Goal: Ask a question: Seek information or help from site administrators or community

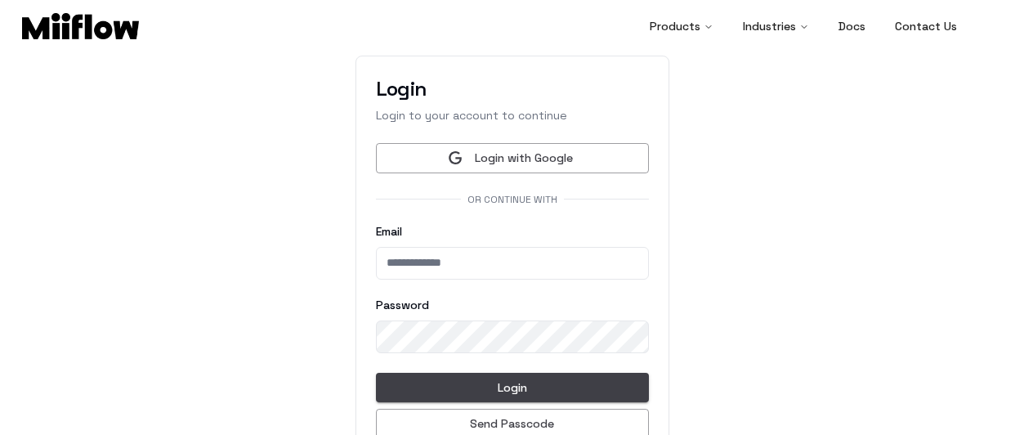
click at [516, 151] on button "Login with Google" at bounding box center [512, 158] width 273 height 30
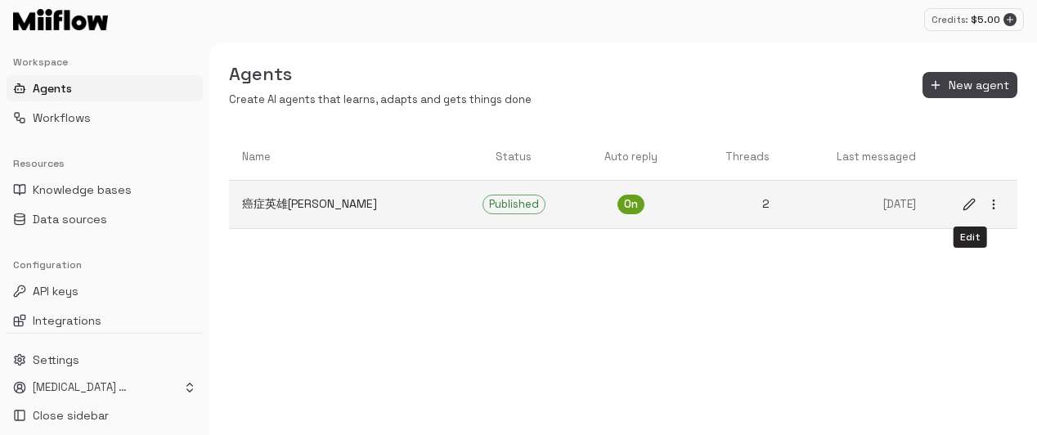
click at [968, 203] on icon "edit" at bounding box center [968, 204] width 11 height 11
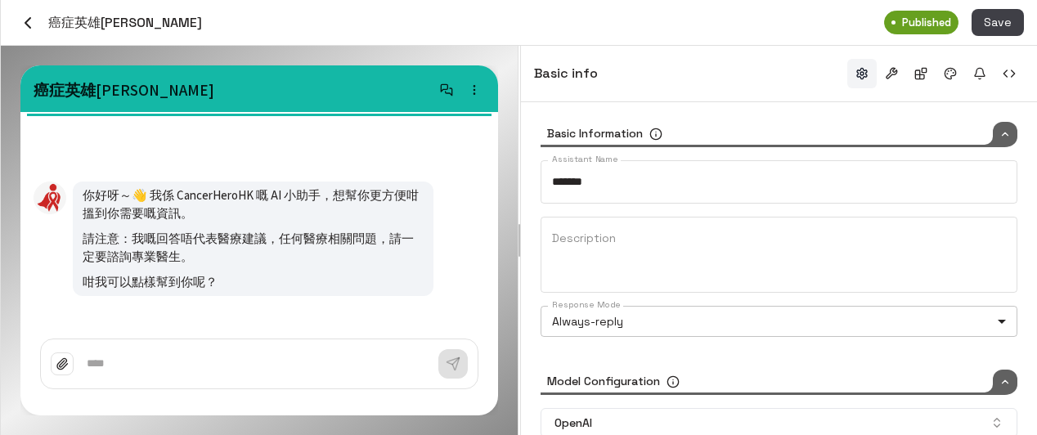
click at [708, 311] on body "Credits: $ 5.00 Workspace Agents Workflows Resources Knowledge bases Data sourc…" at bounding box center [518, 217] width 1037 height 435
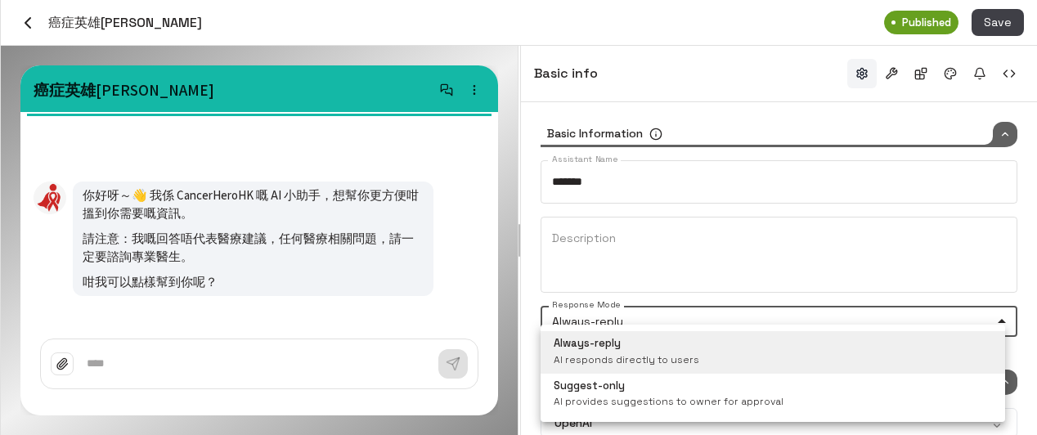
click at [30, 11] on div at bounding box center [518, 217] width 1037 height 435
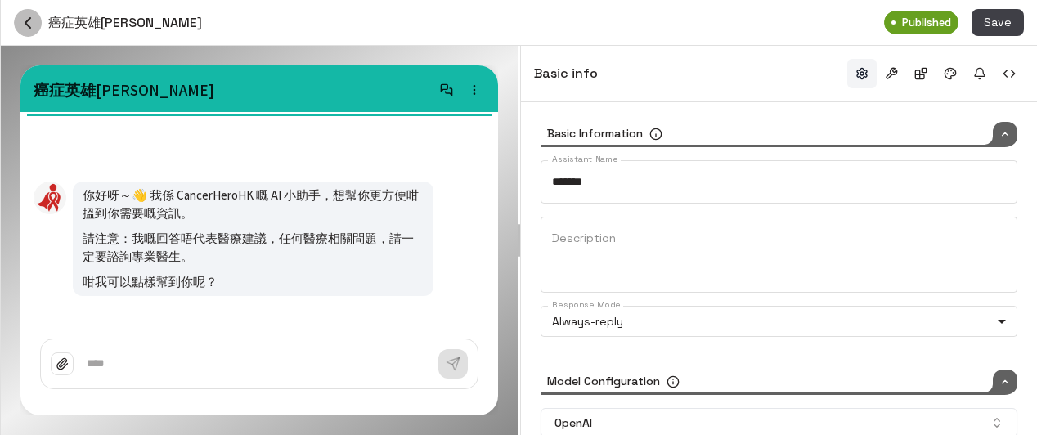
click at [34, 16] on icon "button" at bounding box center [28, 23] width 20 height 20
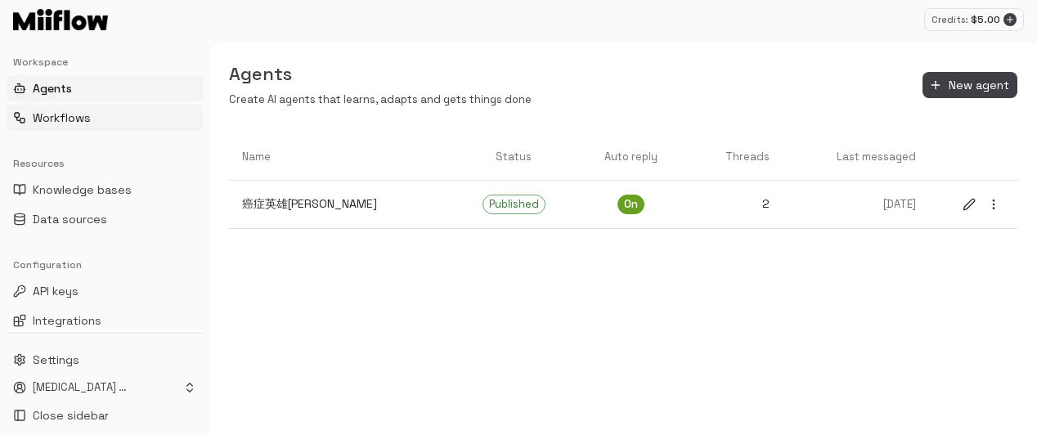
click at [127, 112] on button "Workflows" at bounding box center [105, 118] width 196 height 26
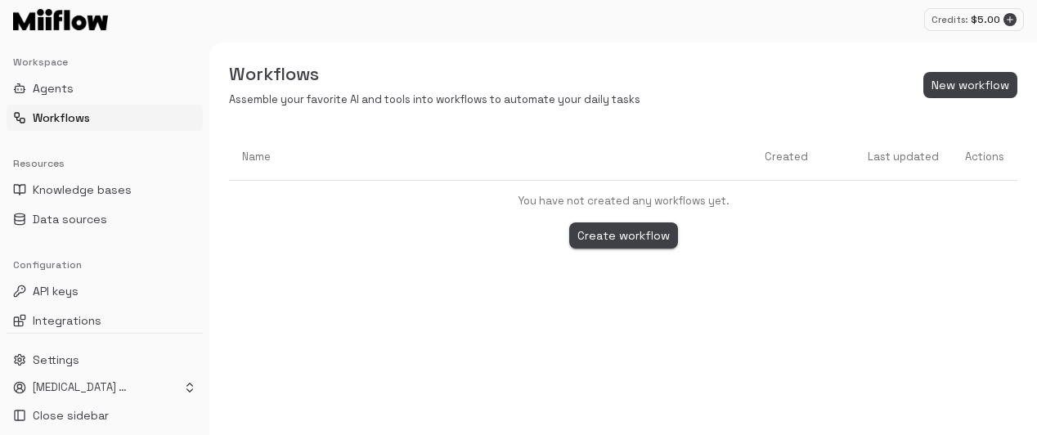
click at [644, 233] on button "Create workflow" at bounding box center [623, 235] width 109 height 27
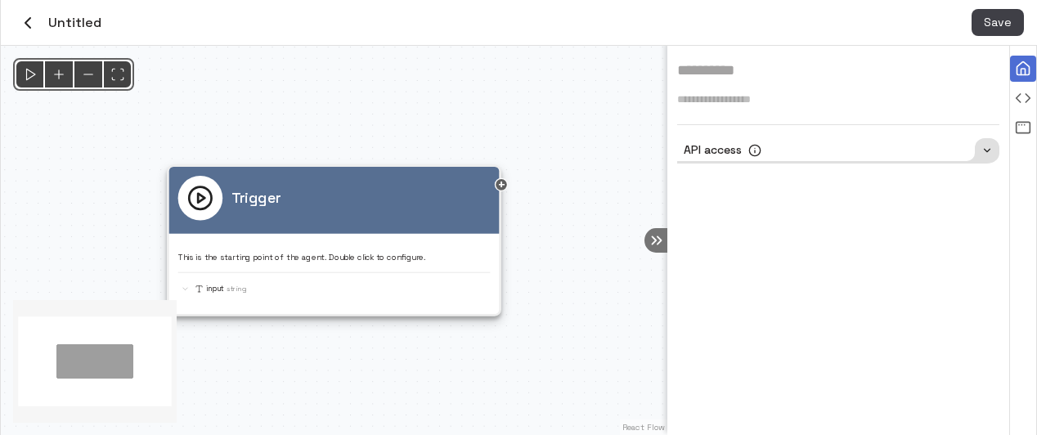
click at [28, 23] on icon "button" at bounding box center [28, 23] width 20 height 20
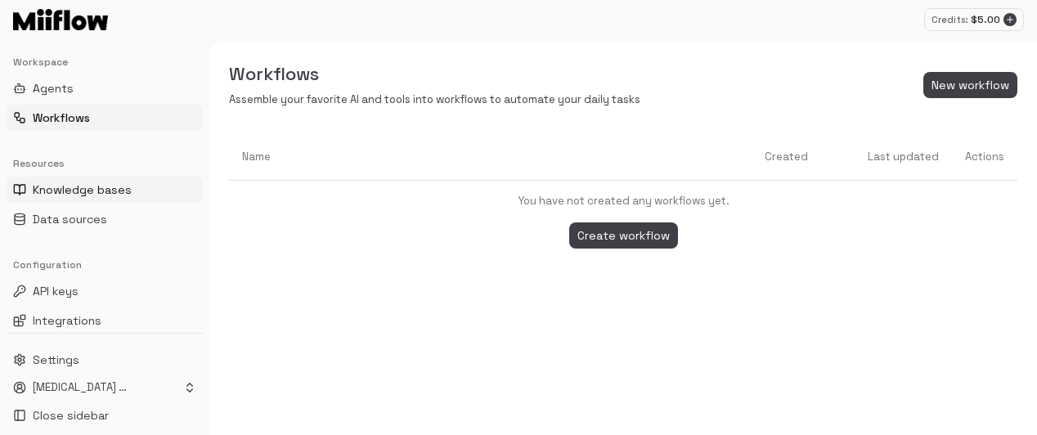
click at [92, 184] on span "Knowledge bases" at bounding box center [82, 190] width 99 height 16
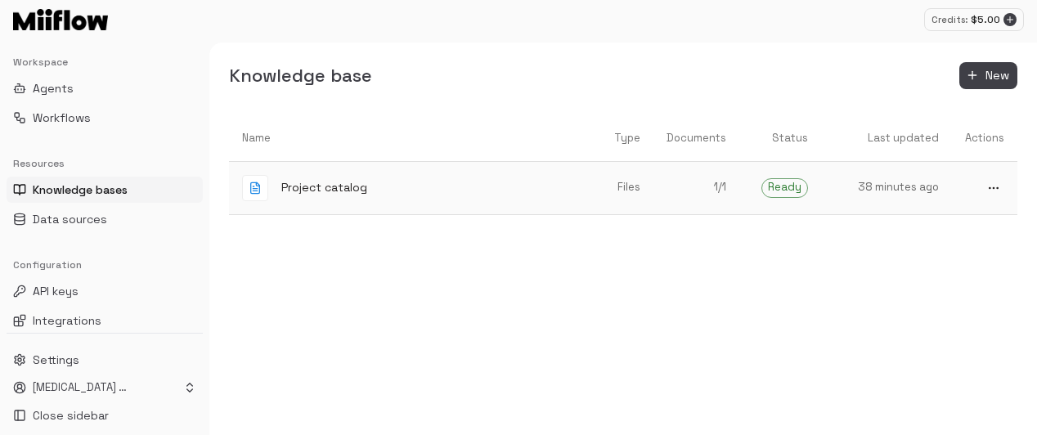
click at [319, 186] on p "Project catalog" at bounding box center [324, 187] width 86 height 17
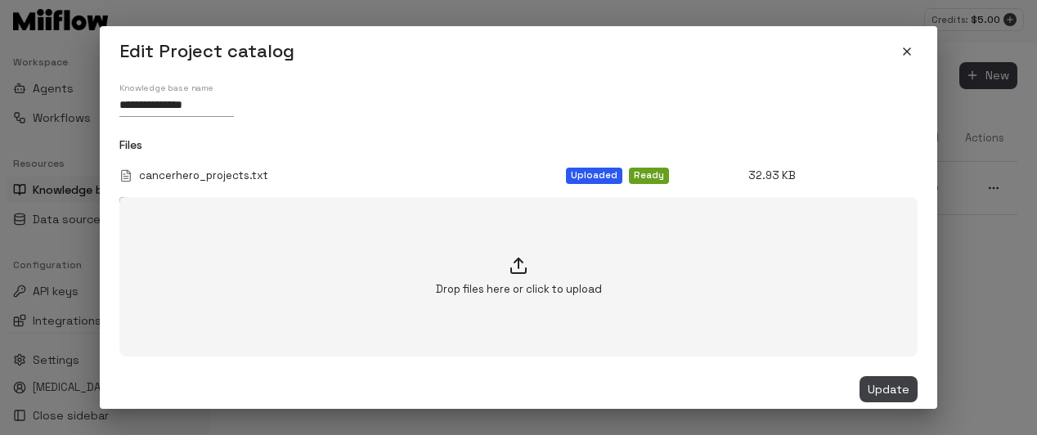
click at [904, 49] on icon "close" at bounding box center [906, 51] width 7 height 7
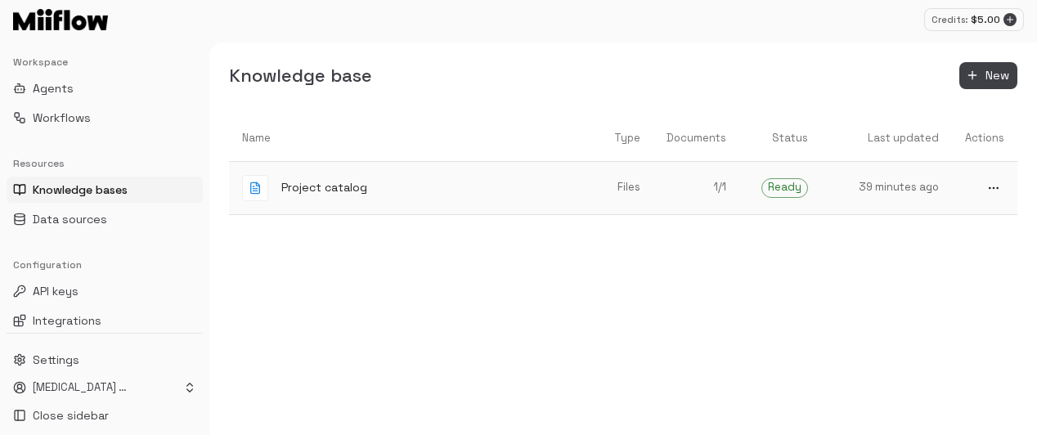
click at [262, 180] on div at bounding box center [255, 188] width 26 height 26
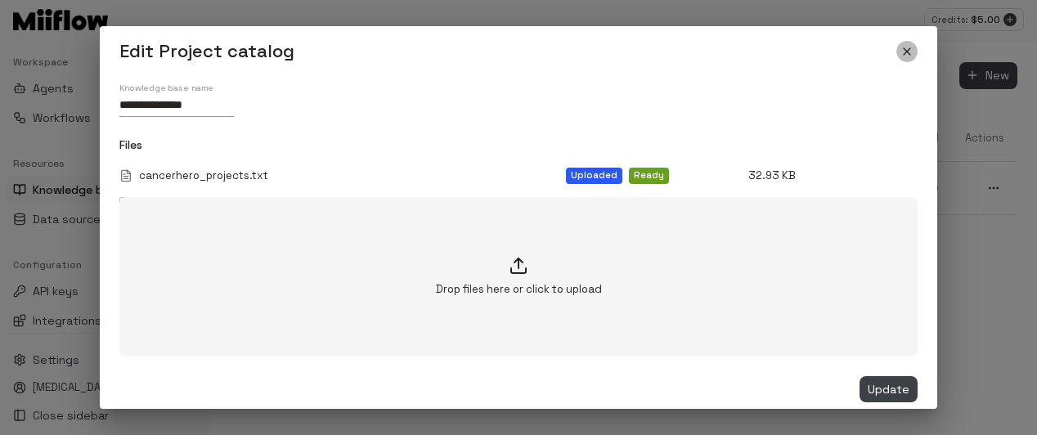
click at [907, 52] on icon "close" at bounding box center [906, 51] width 7 height 7
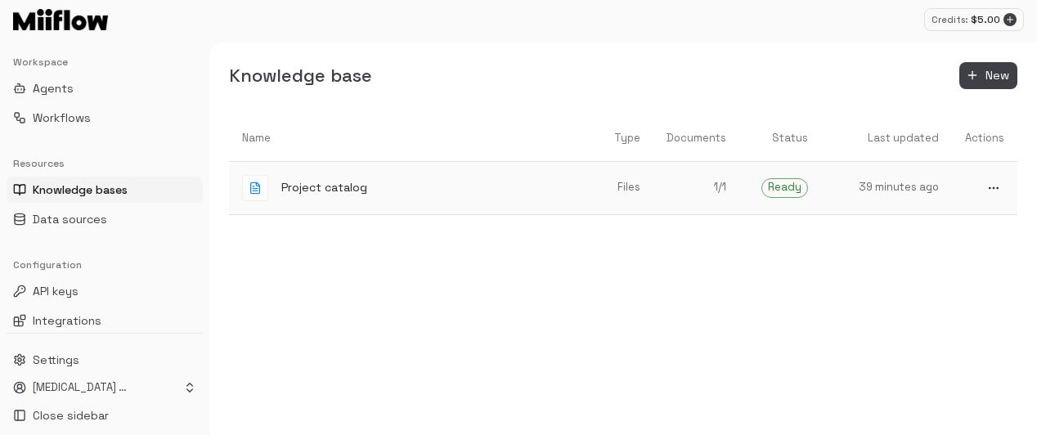
click at [994, 183] on icon "more" at bounding box center [993, 188] width 13 height 13
click at [738, 281] on div at bounding box center [518, 217] width 1037 height 435
click at [625, 182] on p "Files" at bounding box center [613, 188] width 56 height 16
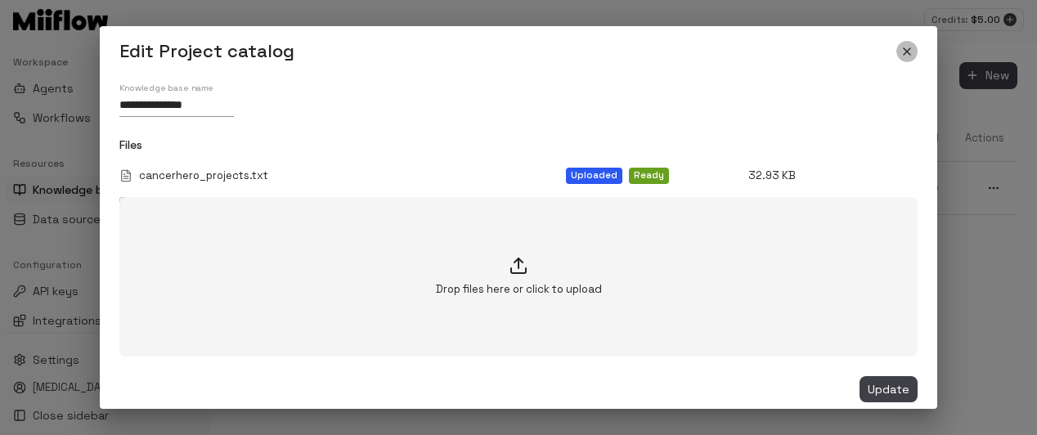
click at [904, 53] on icon "close" at bounding box center [906, 51] width 7 height 7
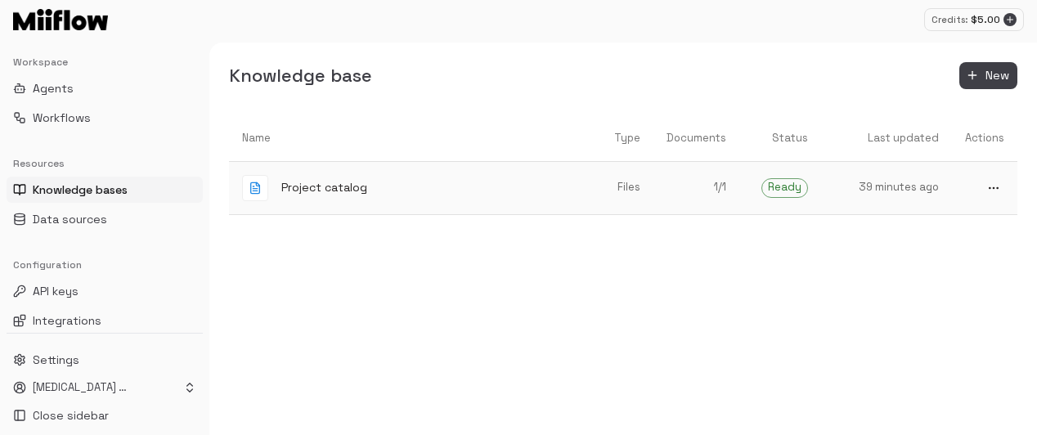
click at [610, 182] on p "Files" at bounding box center [613, 188] width 56 height 16
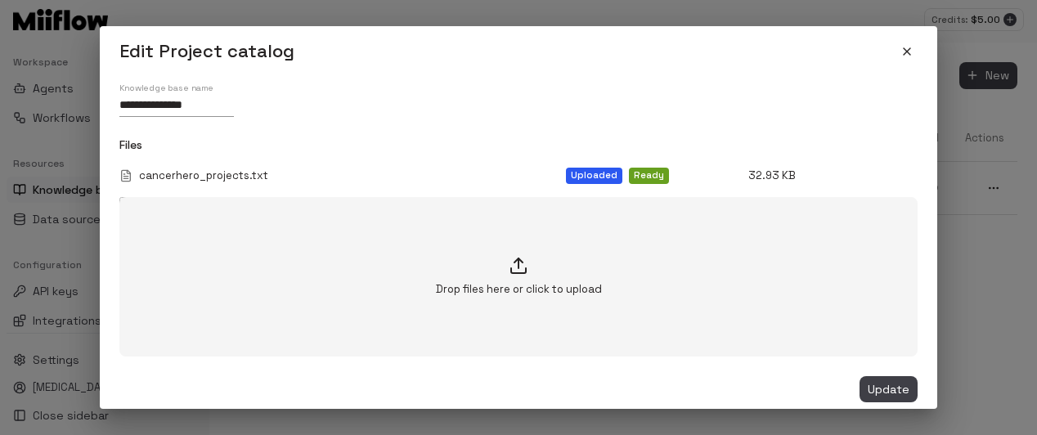
click at [907, 50] on icon "close" at bounding box center [906, 51] width 13 height 13
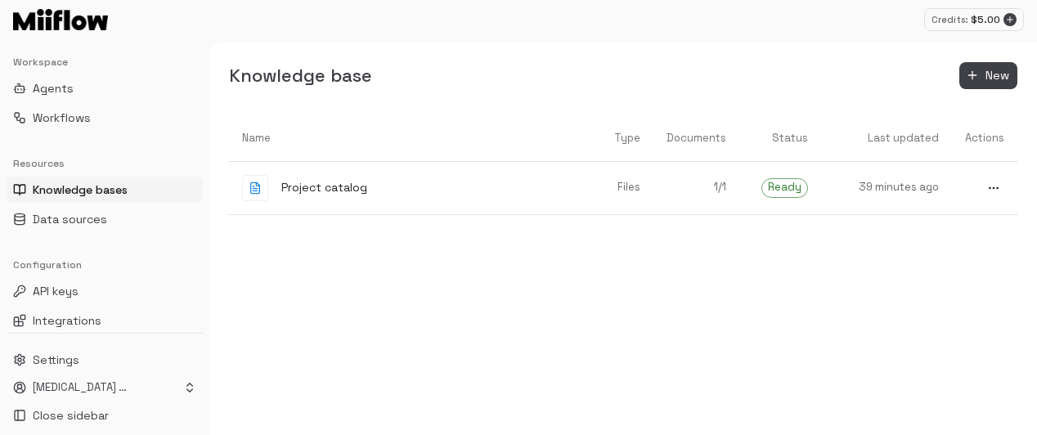
click at [343, 281] on div "Name Type Documents Status Last updated Actions Project catalog Files 1 / 1 Rea…" at bounding box center [623, 275] width 788 height 320
click at [106, 214] on button "Data sources" at bounding box center [105, 219] width 196 height 26
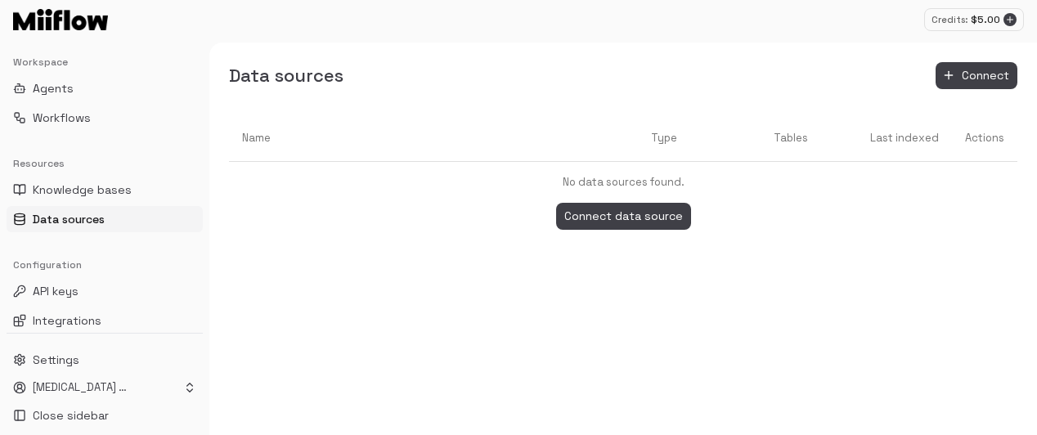
click at [770, 161] on th "Tables" at bounding box center [755, 138] width 131 height 47
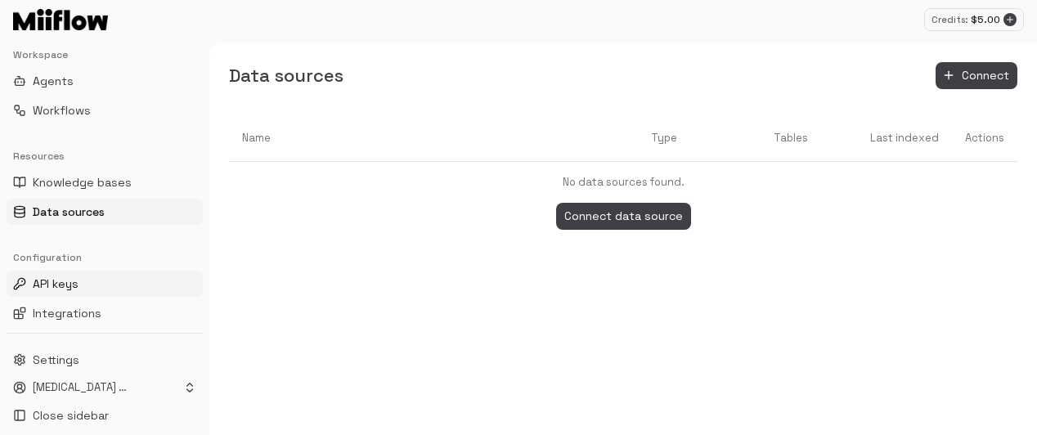
click at [80, 284] on button "API keys" at bounding box center [105, 284] width 196 height 26
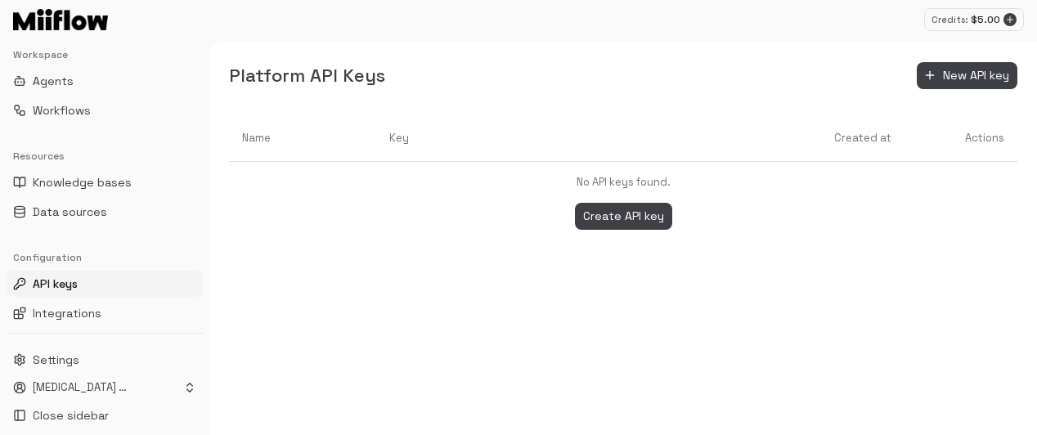
click at [482, 261] on div "Name Key Created at Actions No API keys found. Create API key" at bounding box center [622, 275] width 827 height 320
click at [290, 283] on div "Name Key Created at Actions No API keys found. Create API key" at bounding box center [622, 275] width 827 height 320
click at [63, 77] on span "Agents" at bounding box center [53, 81] width 41 height 16
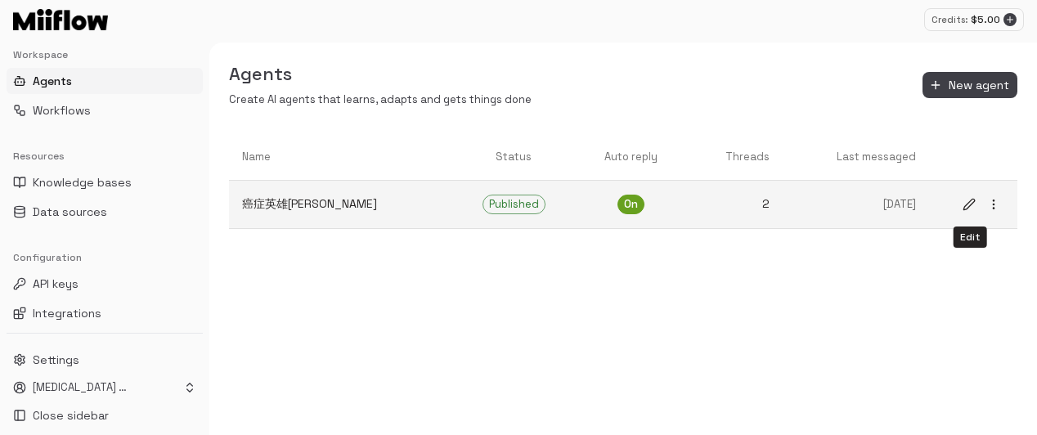
click at [964, 203] on icon "edit" at bounding box center [968, 204] width 13 height 13
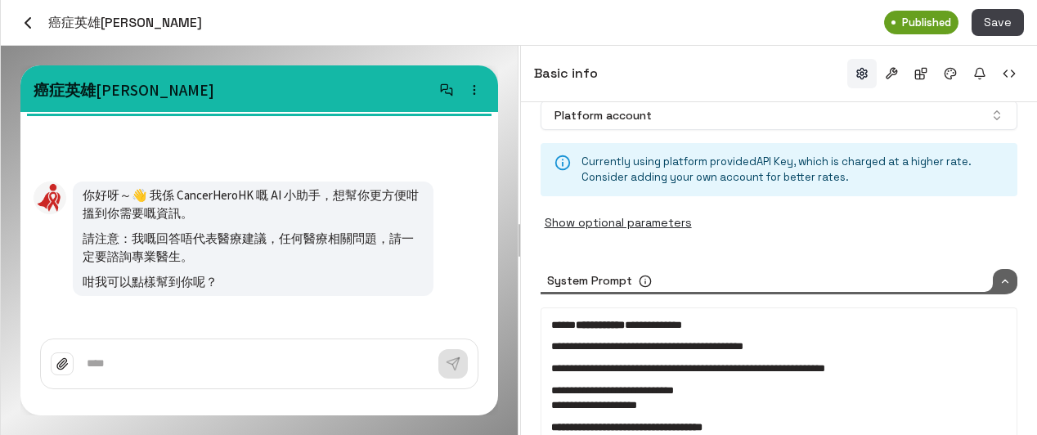
scroll to position [208, 0]
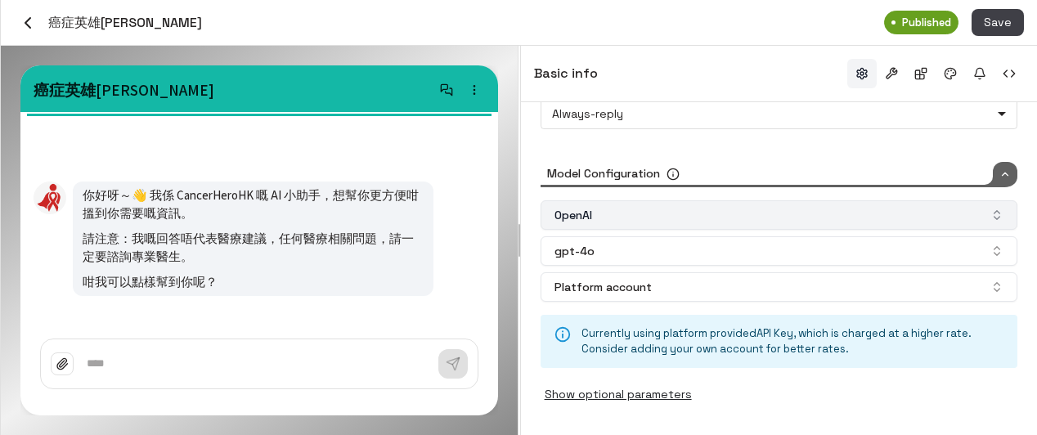
click at [630, 216] on button "OpenAI" at bounding box center [778, 214] width 477 height 29
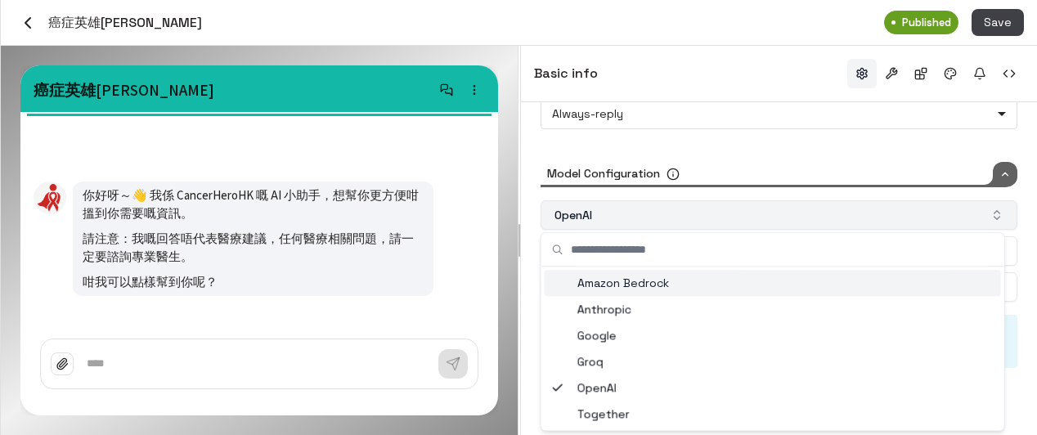
click at [630, 216] on button "OpenAI" at bounding box center [778, 214] width 477 height 29
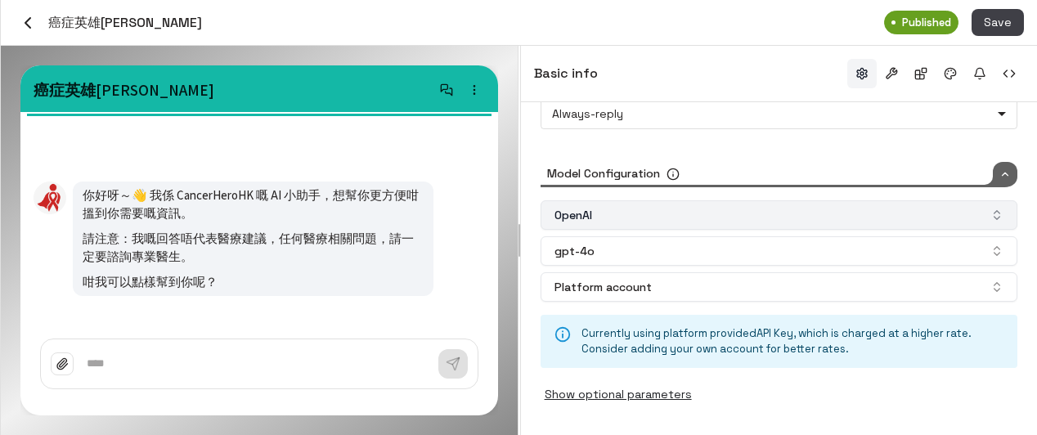
click at [803, 208] on button "OpenAI" at bounding box center [778, 214] width 477 height 29
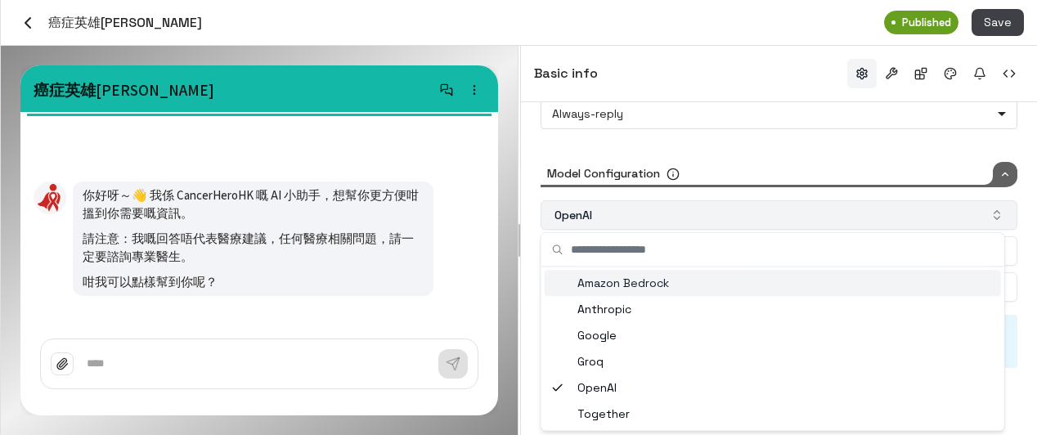
click at [803, 208] on button "OpenAI" at bounding box center [778, 214] width 477 height 29
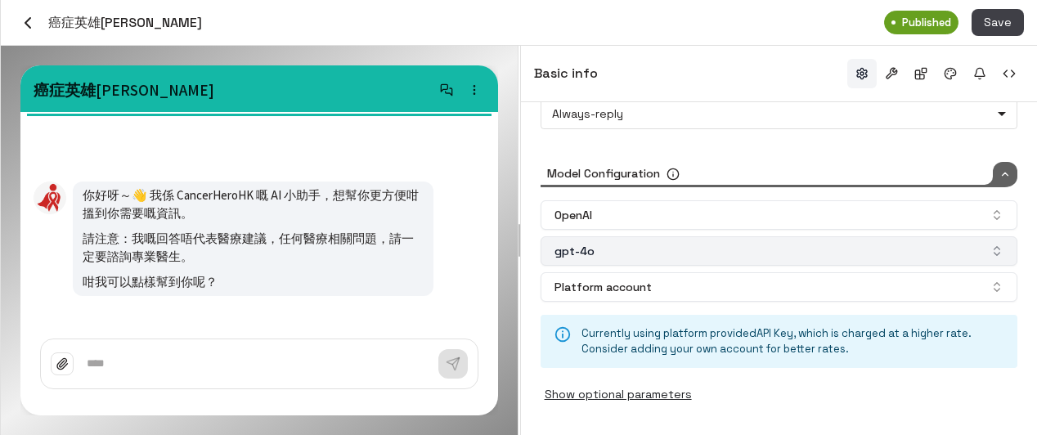
click at [783, 245] on button "gpt-4o" at bounding box center [778, 250] width 477 height 29
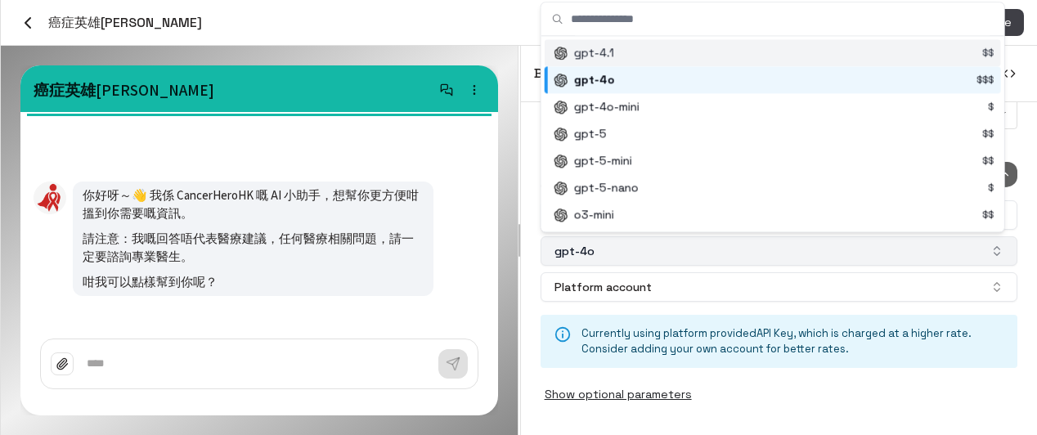
click at [783, 252] on button "gpt-4o" at bounding box center [778, 250] width 477 height 29
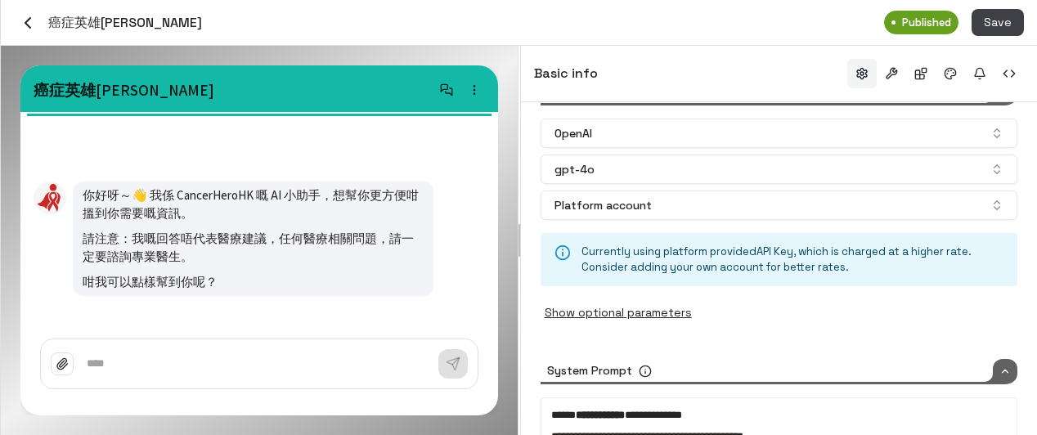
scroll to position [453, 0]
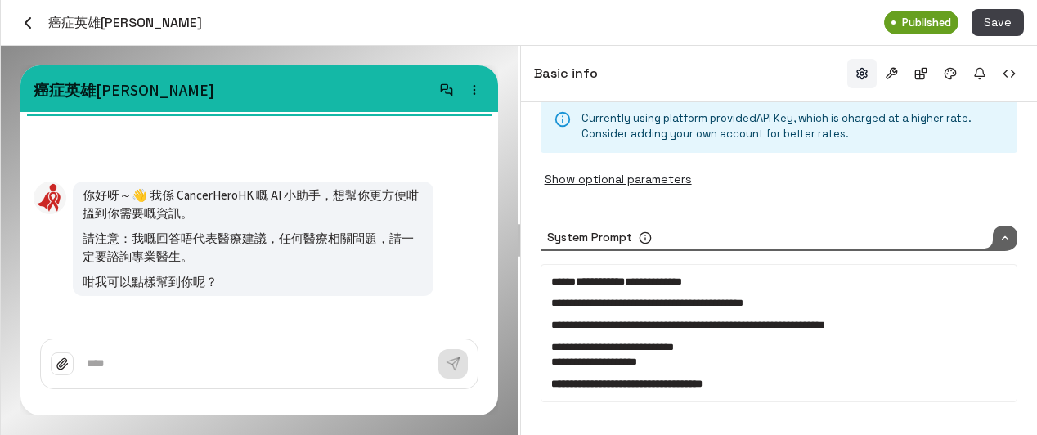
click at [609, 296] on p "**********" at bounding box center [778, 304] width 455 height 16
click at [678, 325] on span "**********" at bounding box center [688, 325] width 274 height 11
click at [674, 352] on span "**********" at bounding box center [612, 347] width 123 height 11
click at [819, 359] on p "**********" at bounding box center [778, 355] width 455 height 30
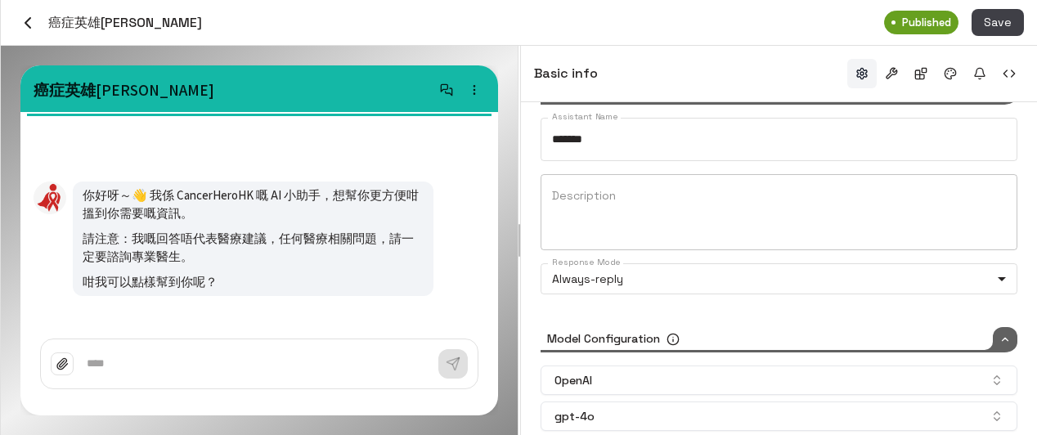
scroll to position [0, 0]
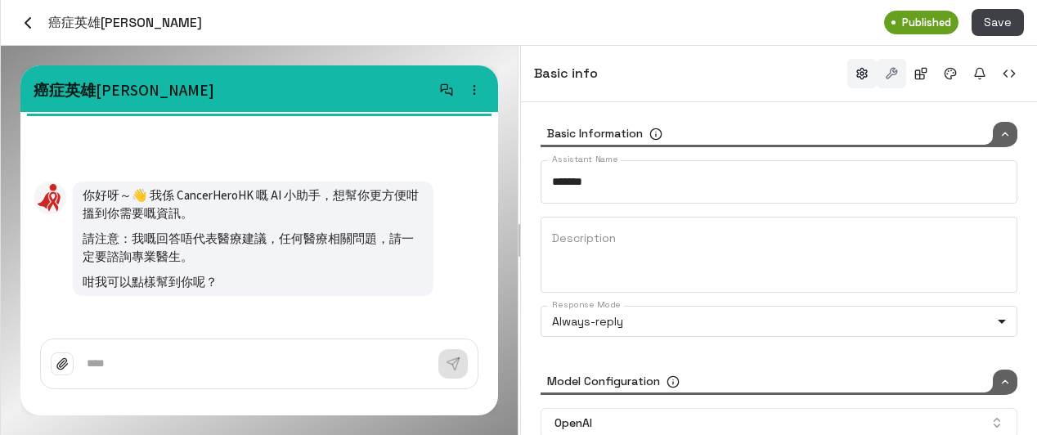
click at [891, 66] on button "button" at bounding box center [890, 73] width 29 height 29
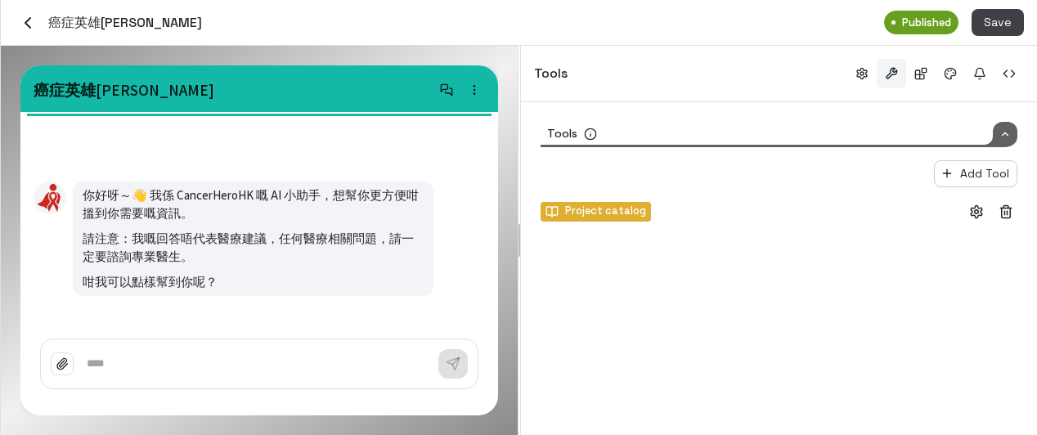
click at [559, 206] on div "Project catalog" at bounding box center [595, 211] width 101 height 13
click at [729, 214] on div "Project catalog" at bounding box center [778, 211] width 477 height 23
click at [590, 135] on icon at bounding box center [590, 134] width 13 height 13
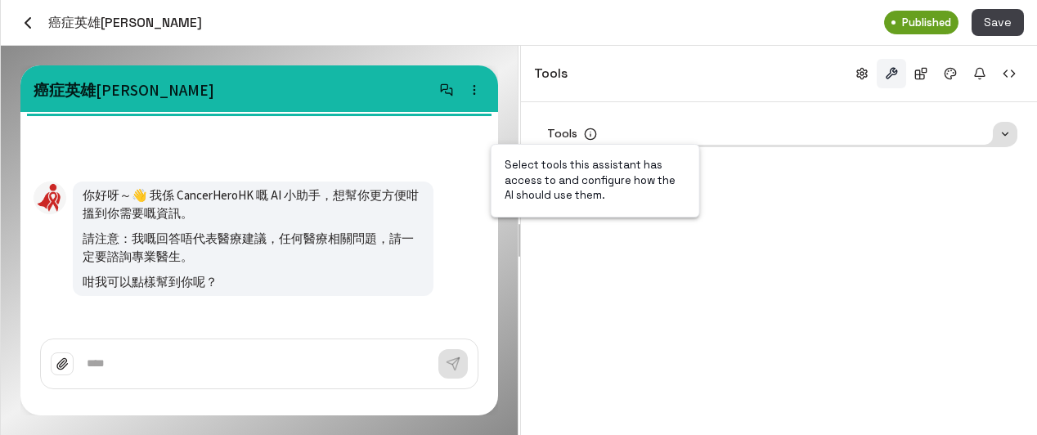
click at [590, 135] on icon at bounding box center [590, 134] width 13 height 13
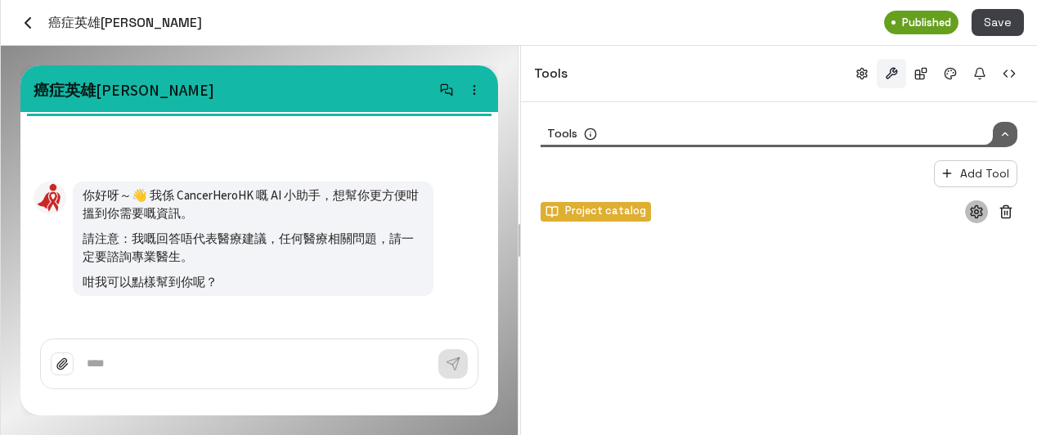
click at [982, 214] on icon "button" at bounding box center [976, 211] width 15 height 15
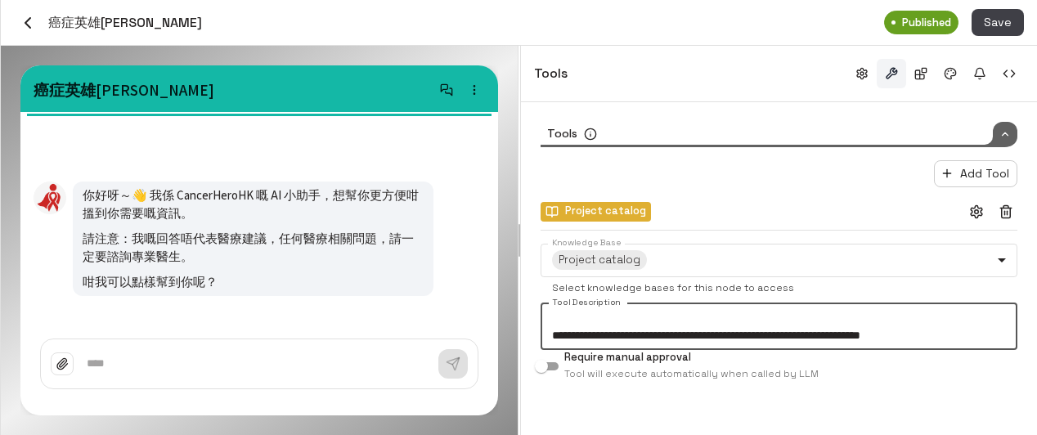
scroll to position [115, 0]
click at [791, 415] on div "**********" at bounding box center [779, 258] width 516 height 313
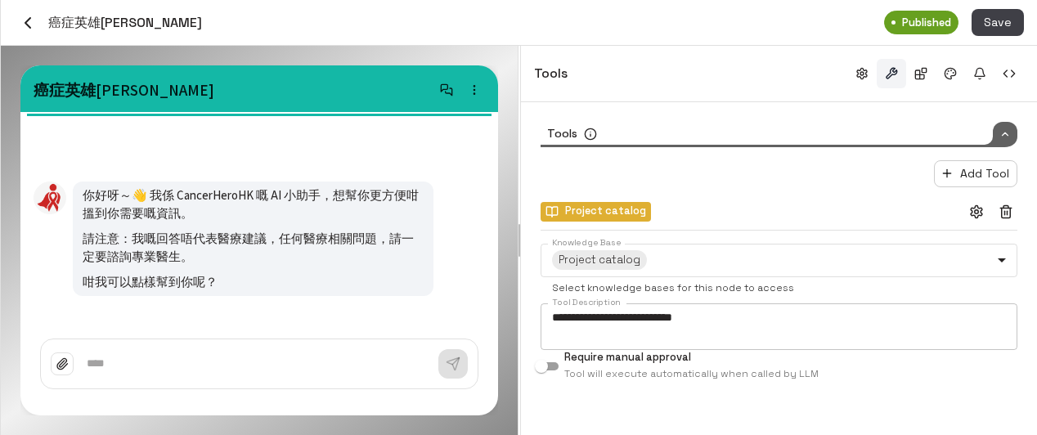
scroll to position [0, 0]
click at [705, 392] on div "**********" at bounding box center [778, 259] width 477 height 274
click at [997, 171] on button "Add Tool" at bounding box center [975, 173] width 83 height 27
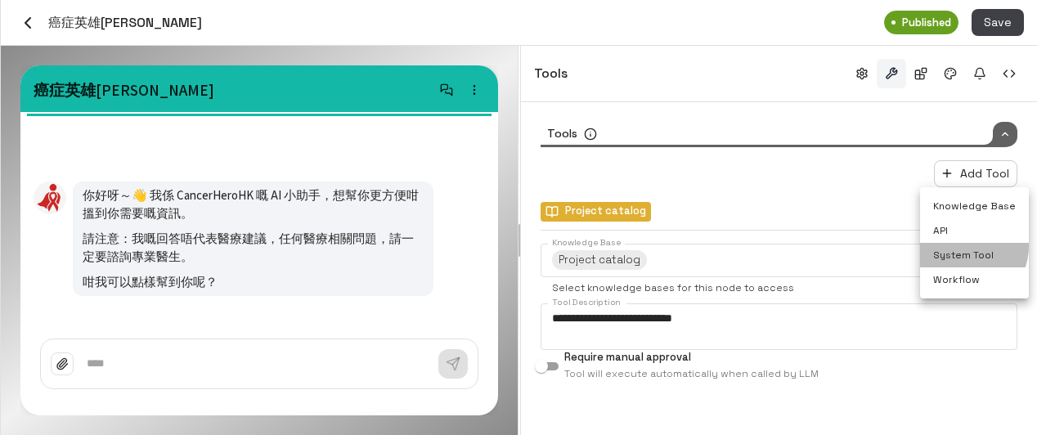
click at [962, 246] on li "System Tool" at bounding box center [974, 255] width 109 height 25
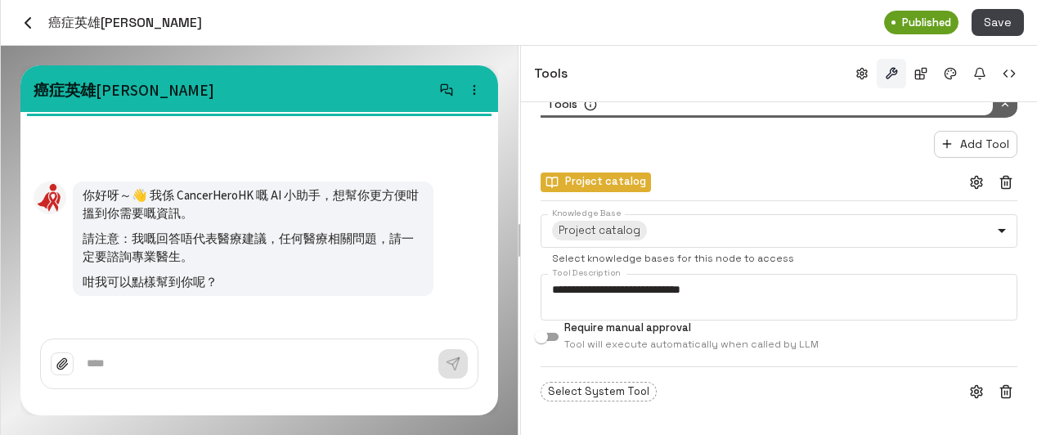
scroll to position [30, 0]
click at [613, 388] on span "Select System Tool" at bounding box center [598, 391] width 114 height 16
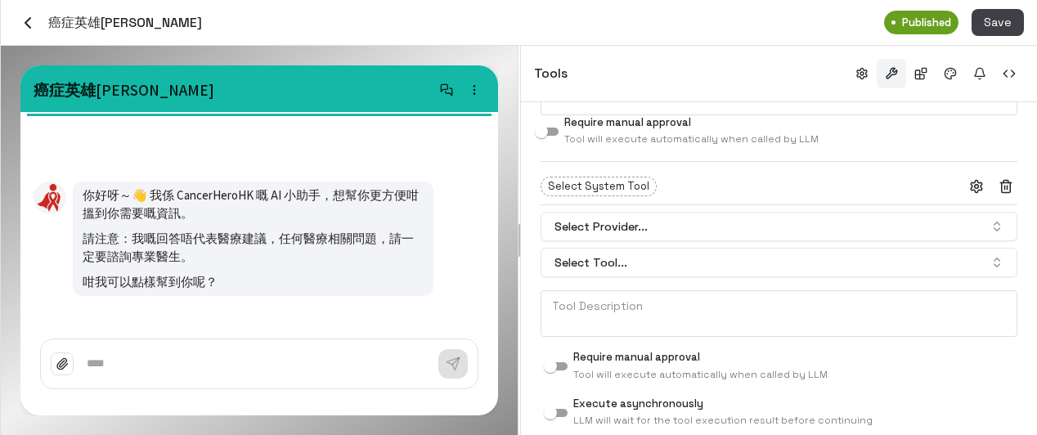
scroll to position [262, 0]
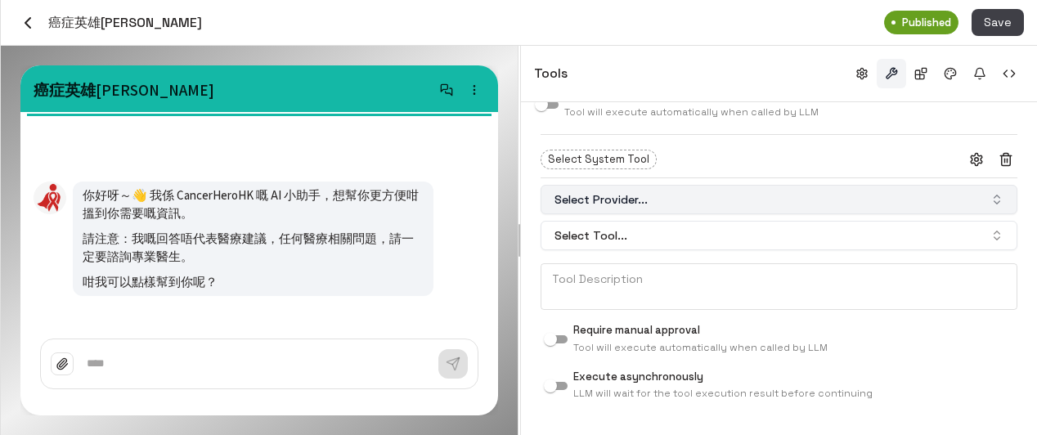
click at [643, 201] on button "Select Provider..." at bounding box center [778, 199] width 477 height 29
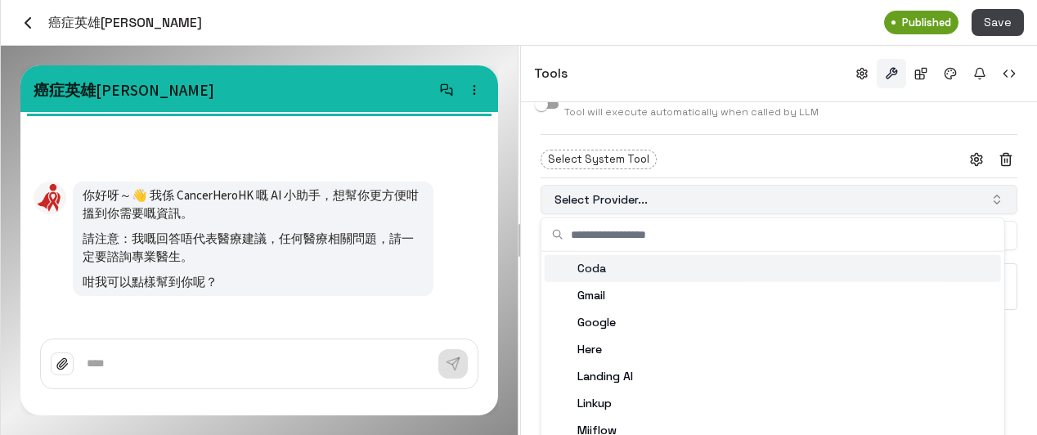
click at [643, 201] on button "Select Provider..." at bounding box center [778, 199] width 477 height 29
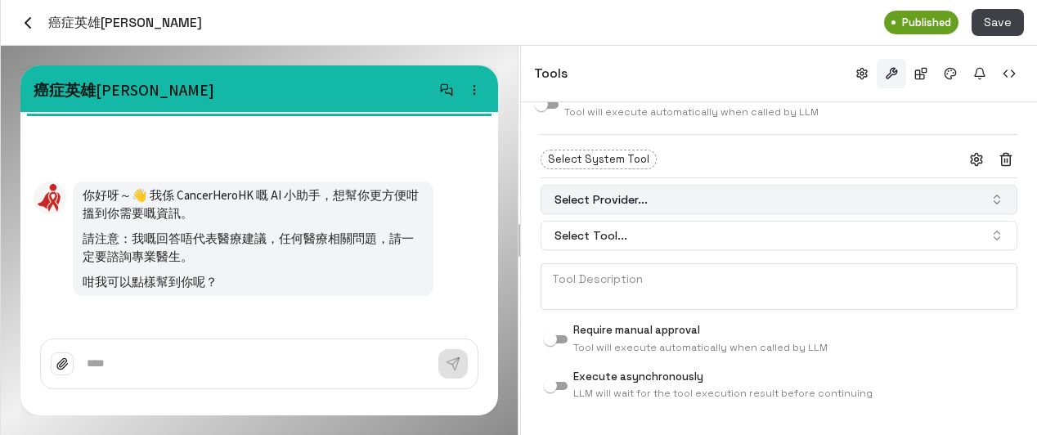
click at [657, 204] on button "Select Provider..." at bounding box center [778, 199] width 477 height 29
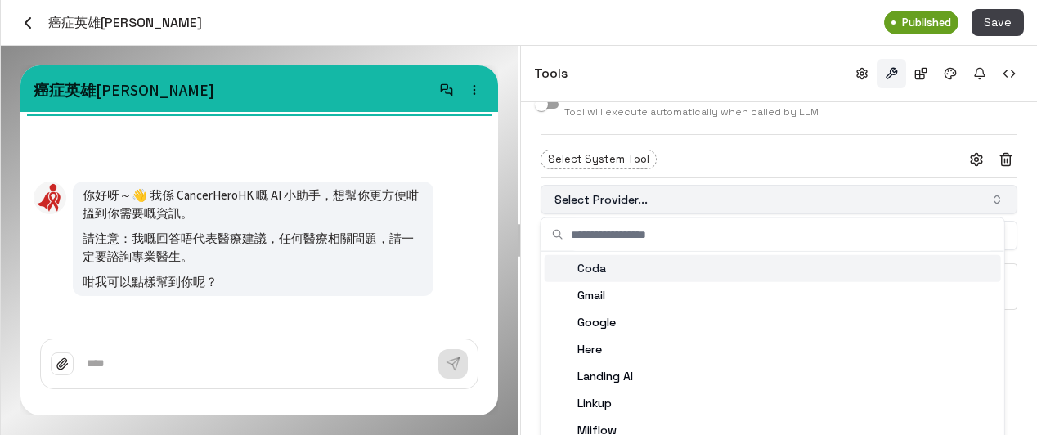
click at [657, 204] on button "Select Provider..." at bounding box center [778, 199] width 477 height 29
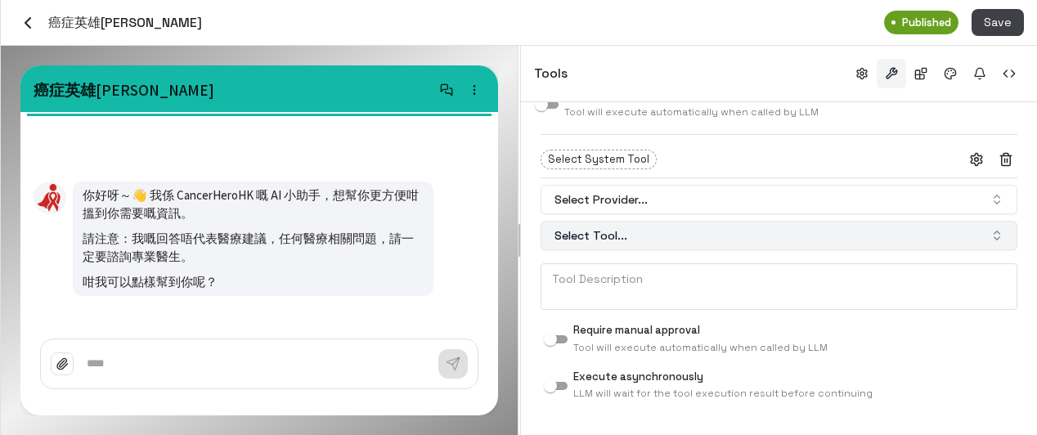
click at [644, 231] on button "Select Tool..." at bounding box center [778, 235] width 477 height 29
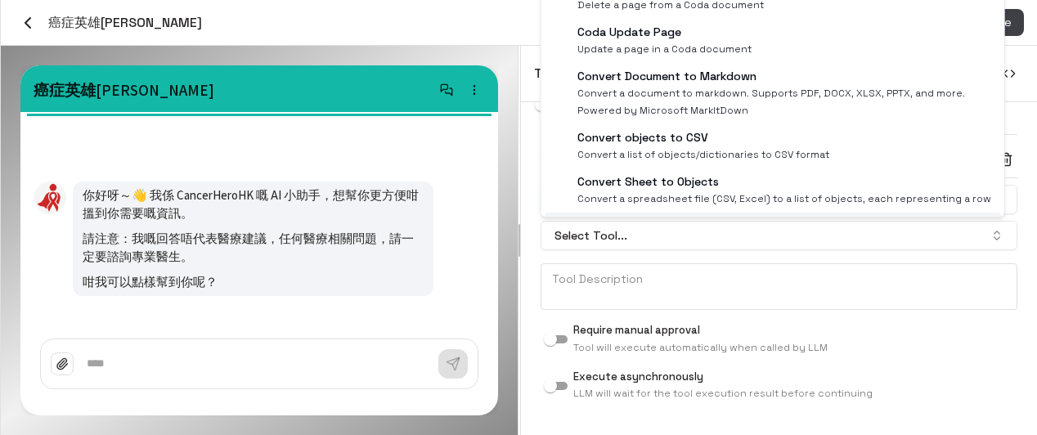
click at [539, 308] on div "**********" at bounding box center [779, 138] width 516 height 594
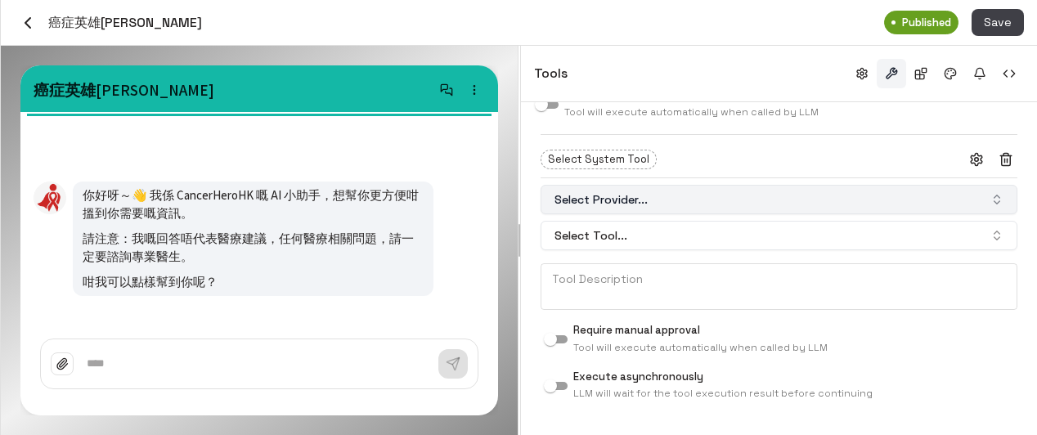
click at [683, 197] on button "Select Provider..." at bounding box center [778, 199] width 477 height 29
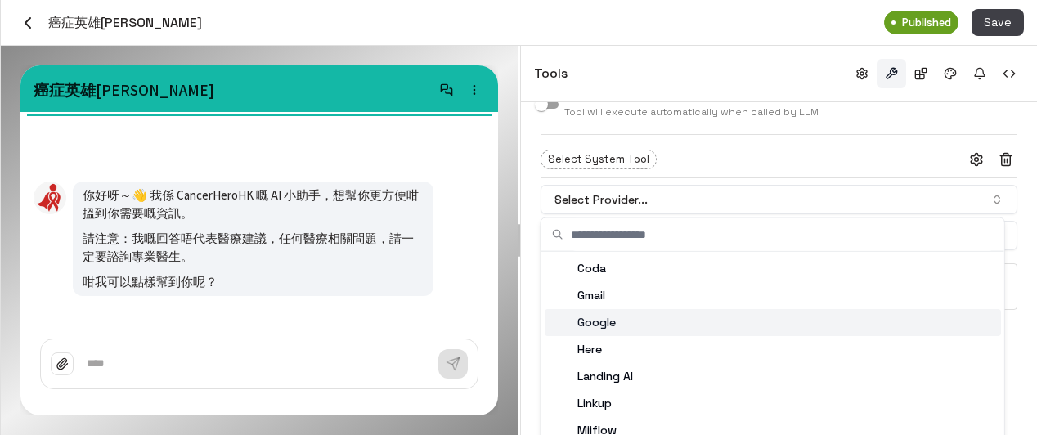
click at [632, 321] on div "Google" at bounding box center [773, 322] width 456 height 27
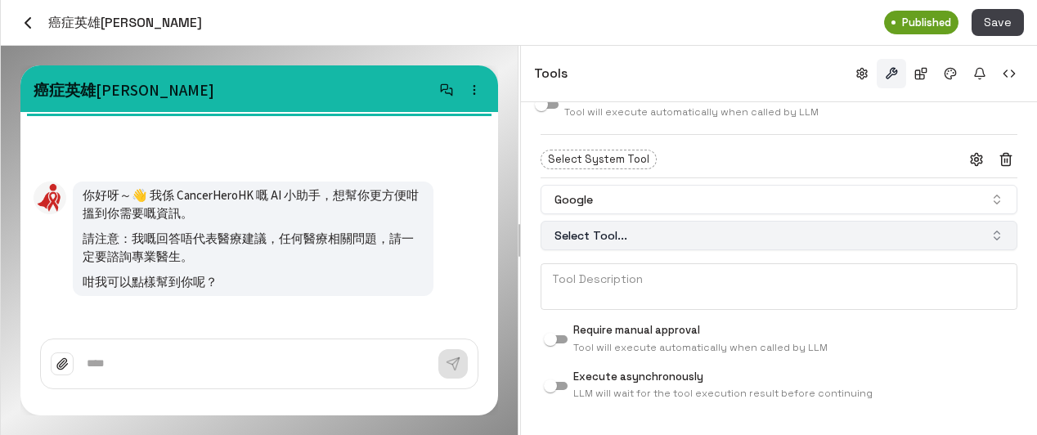
click at [642, 235] on button "Select Tool..." at bounding box center [778, 235] width 477 height 29
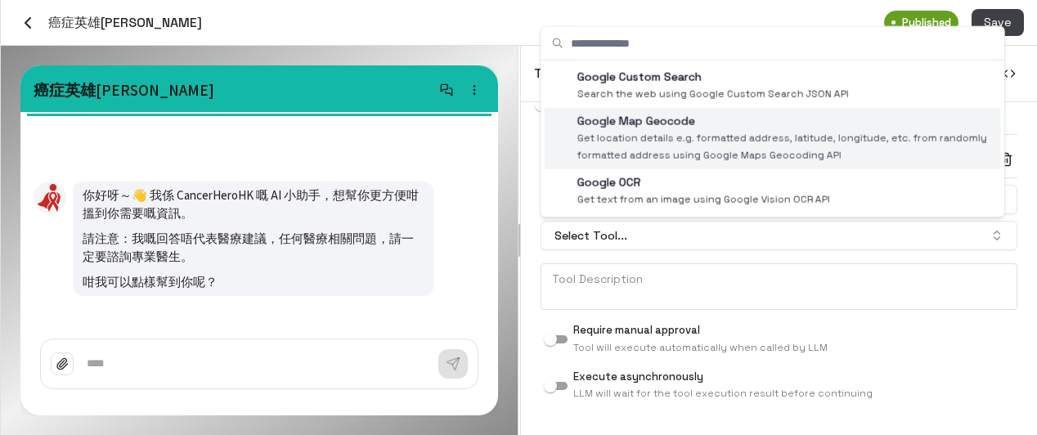
click at [710, 149] on span "Get location details e.g. formatted address, latitude, longitude, etc. from ran…" at bounding box center [785, 147] width 417 height 34
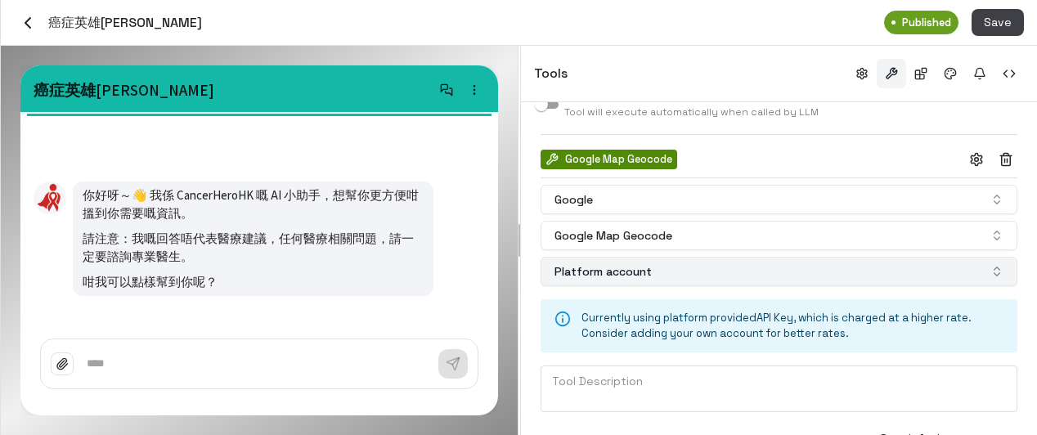
click at [674, 274] on button "Platform account" at bounding box center [778, 271] width 477 height 29
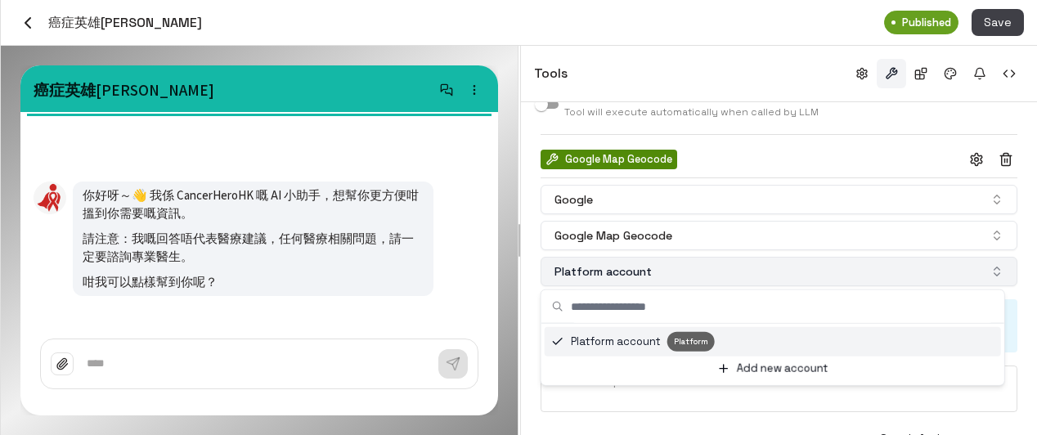
click at [674, 274] on button "Platform account" at bounding box center [778, 271] width 477 height 29
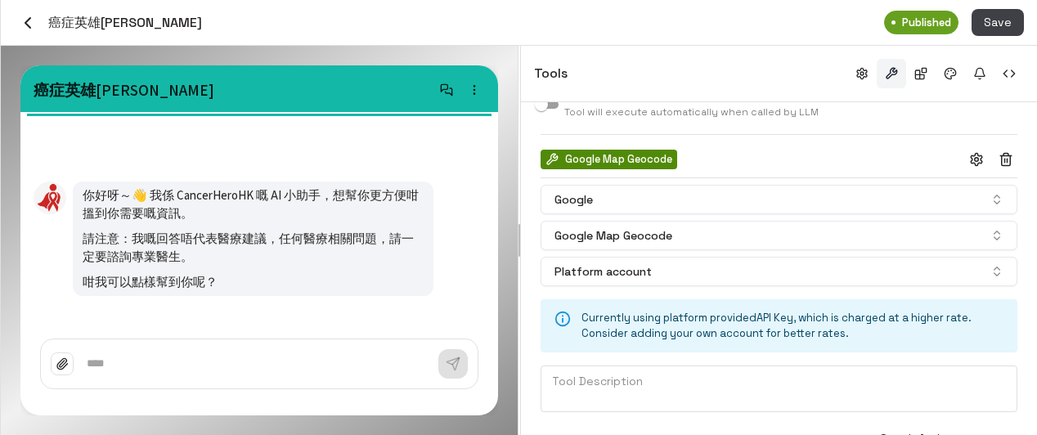
click at [536, 296] on div "**********" at bounding box center [779, 209] width 516 height 737
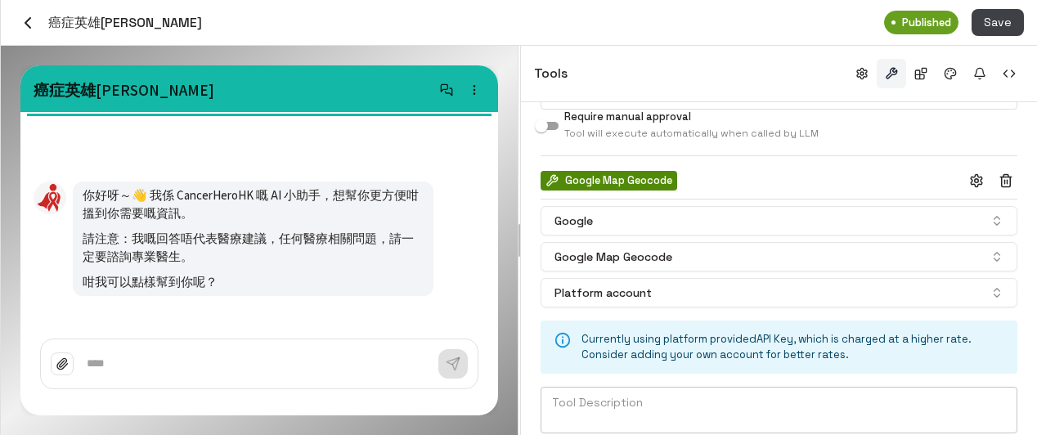
scroll to position [240, 0]
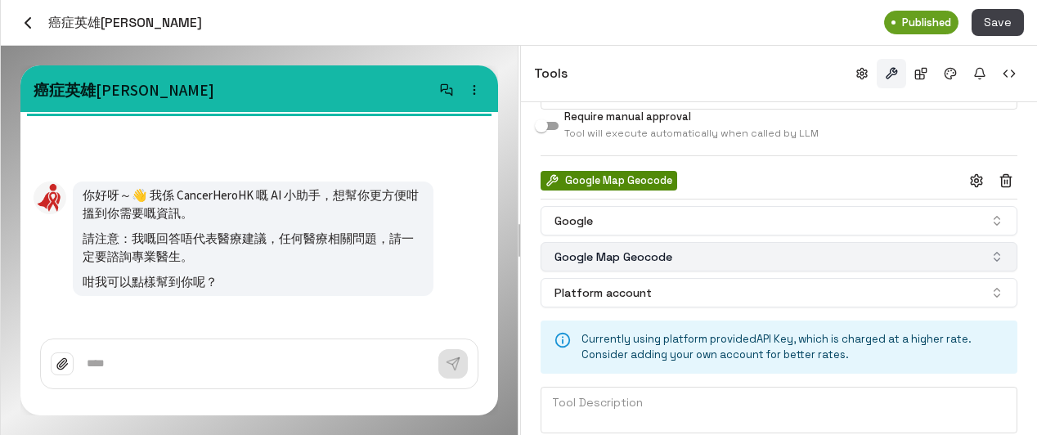
click at [692, 260] on button "Google Map Geocode" at bounding box center [778, 256] width 477 height 29
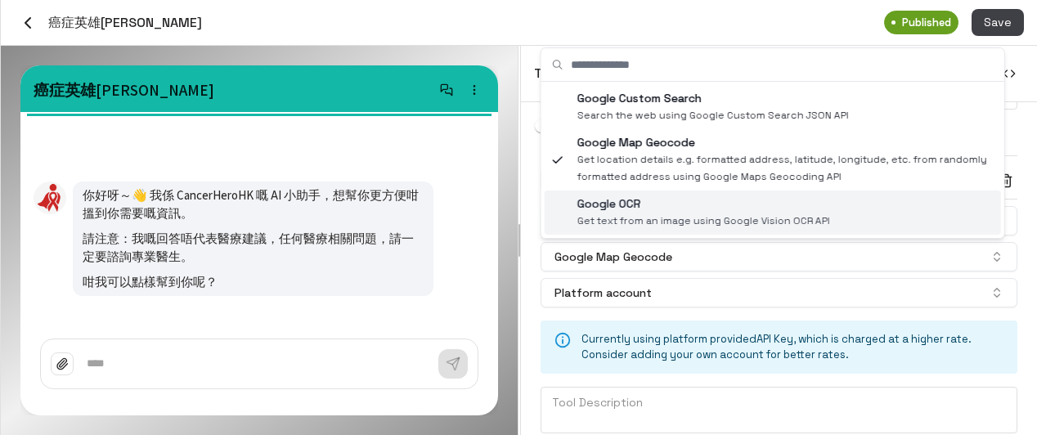
click at [531, 298] on div "**********" at bounding box center [779, 230] width 516 height 737
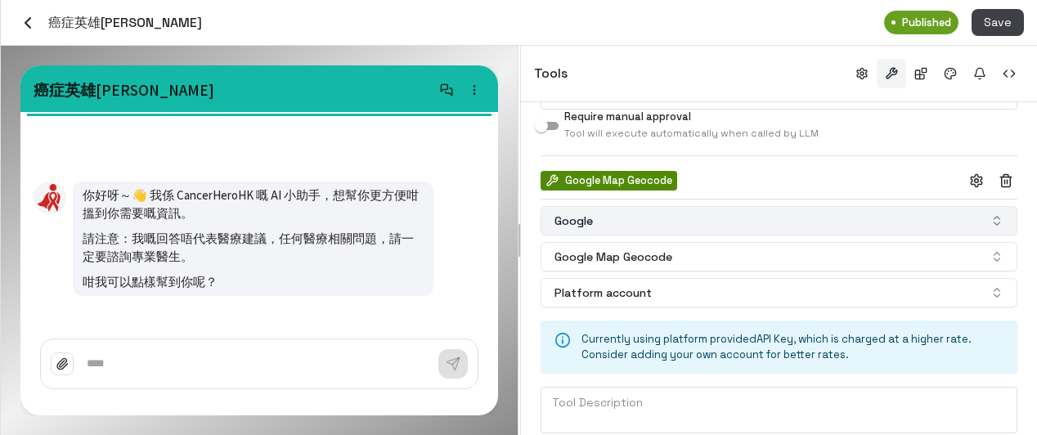
scroll to position [159, 0]
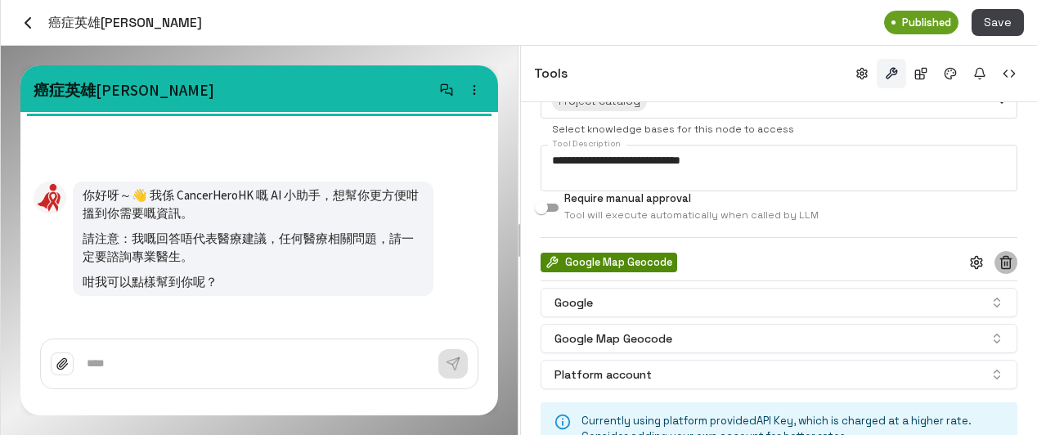
click at [1000, 259] on icon "button" at bounding box center [1005, 259] width 11 height 0
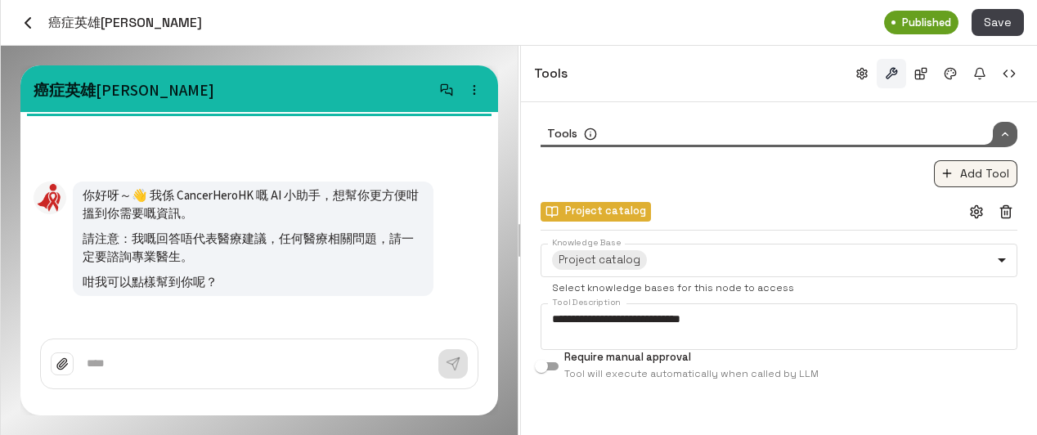
click at [968, 173] on button "Add Tool" at bounding box center [975, 173] width 83 height 27
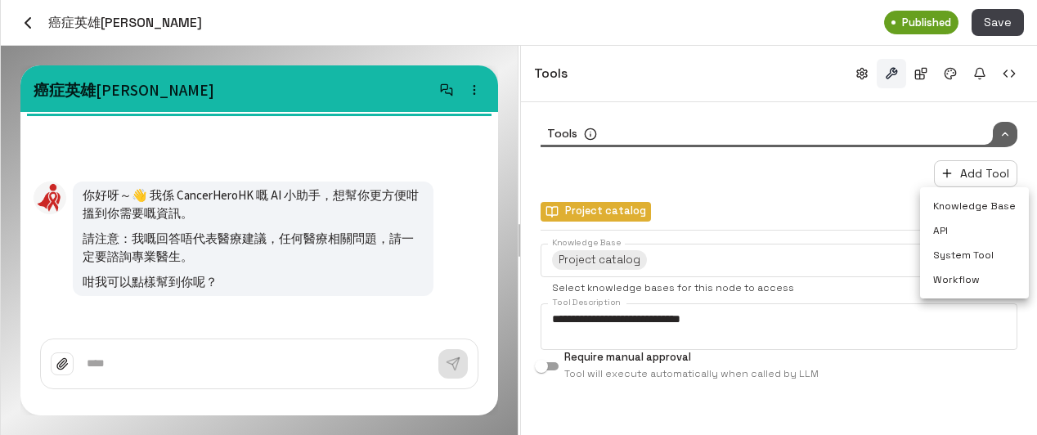
click at [962, 196] on li "Knowledge Base" at bounding box center [974, 206] width 109 height 25
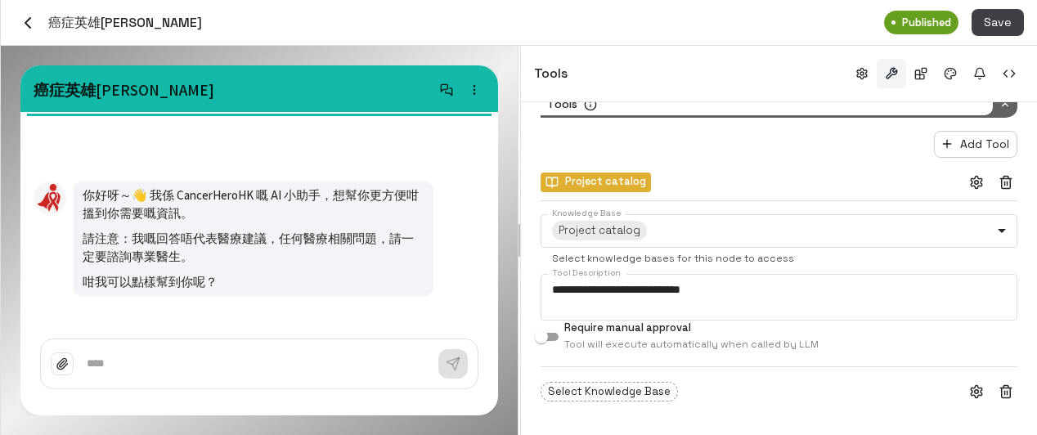
scroll to position [30, 0]
click at [624, 381] on div "Select Knowledge Base" at bounding box center [608, 391] width 137 height 20
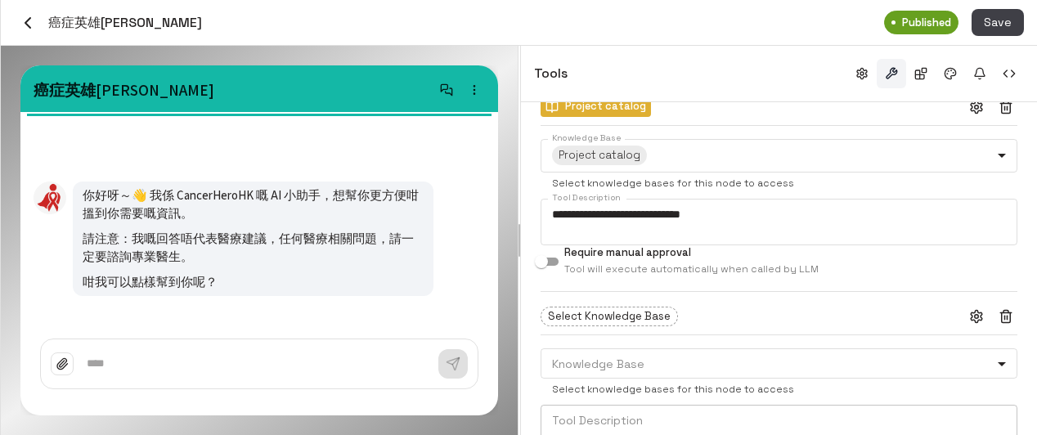
scroll to position [186, 0]
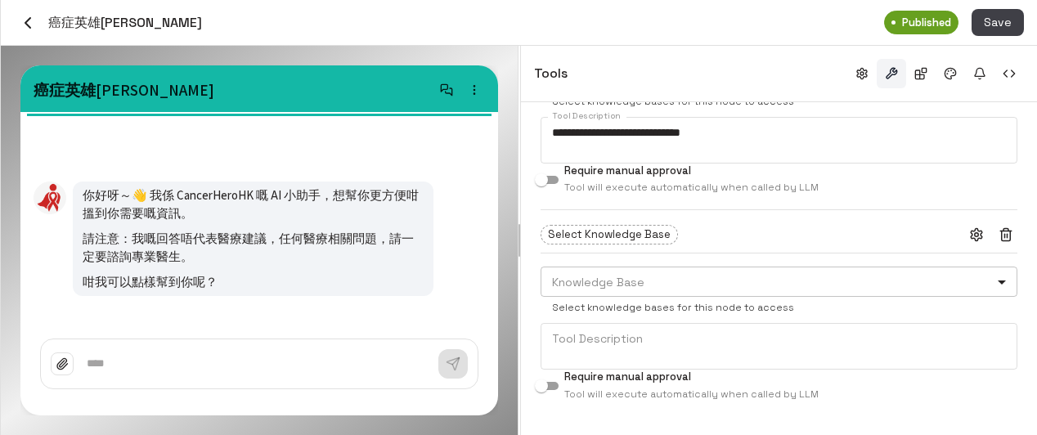
click at [661, 293] on body "**********" at bounding box center [518, 217] width 1037 height 435
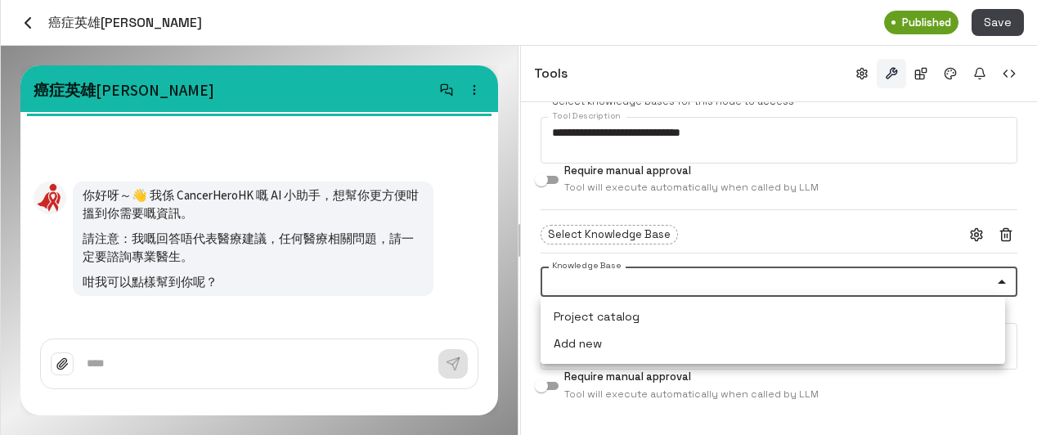
click at [658, 278] on div at bounding box center [518, 217] width 1037 height 435
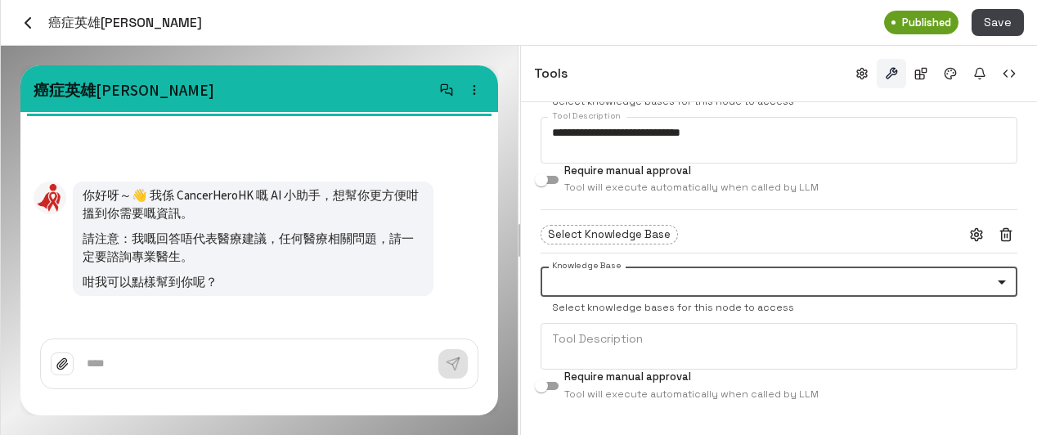
click at [1007, 235] on line "button" at bounding box center [1007, 236] width 0 height 4
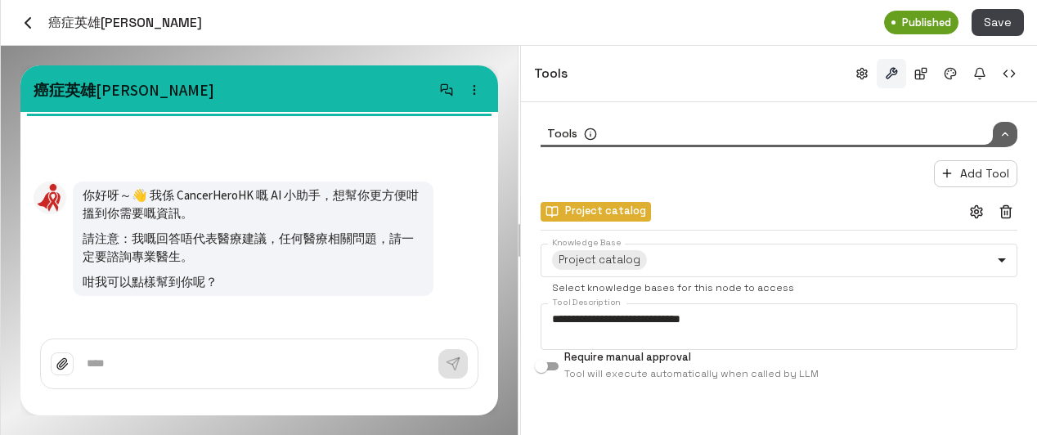
scroll to position [0, 0]
click at [913, 70] on button "button" at bounding box center [920, 73] width 29 height 29
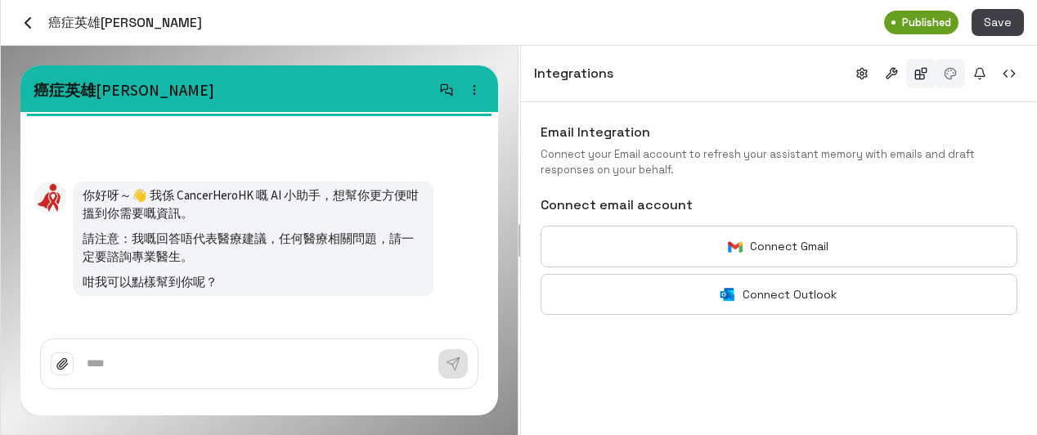
click at [953, 78] on button "button" at bounding box center [949, 73] width 29 height 29
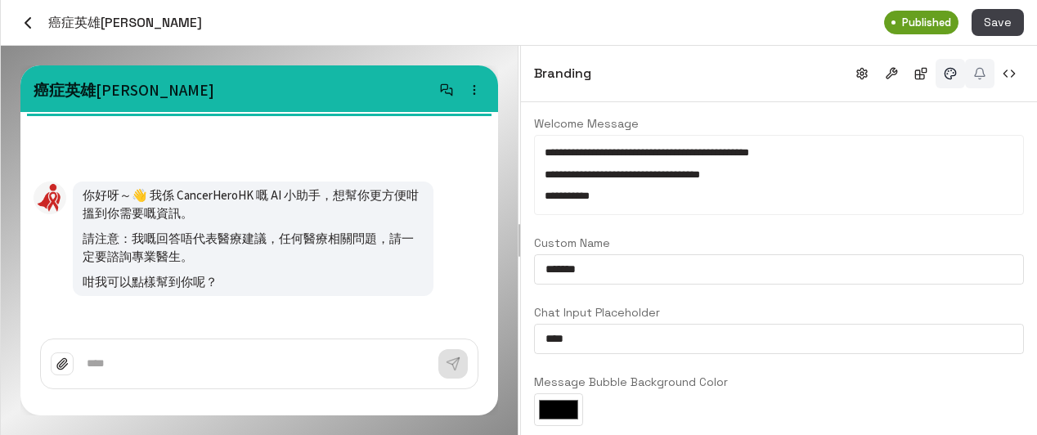
click at [981, 69] on button "button" at bounding box center [979, 73] width 29 height 29
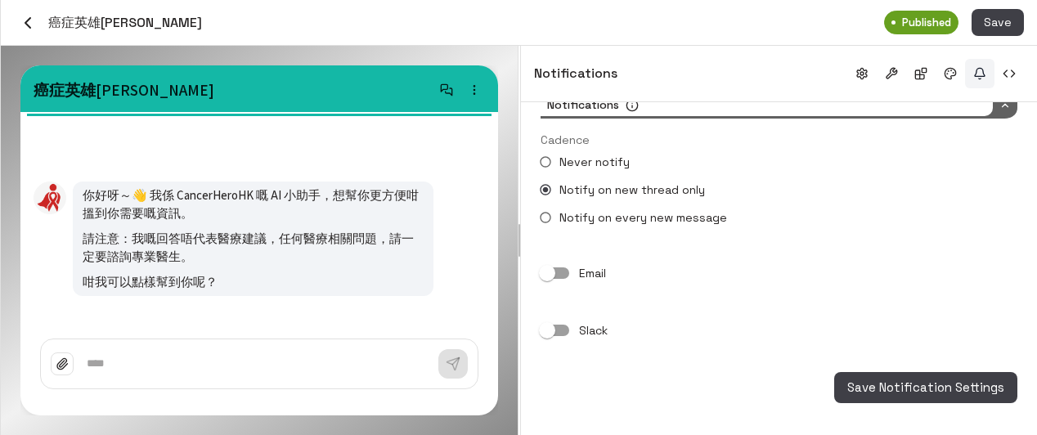
scroll to position [29, 0]
click at [1012, 74] on button "button" at bounding box center [1008, 73] width 29 height 29
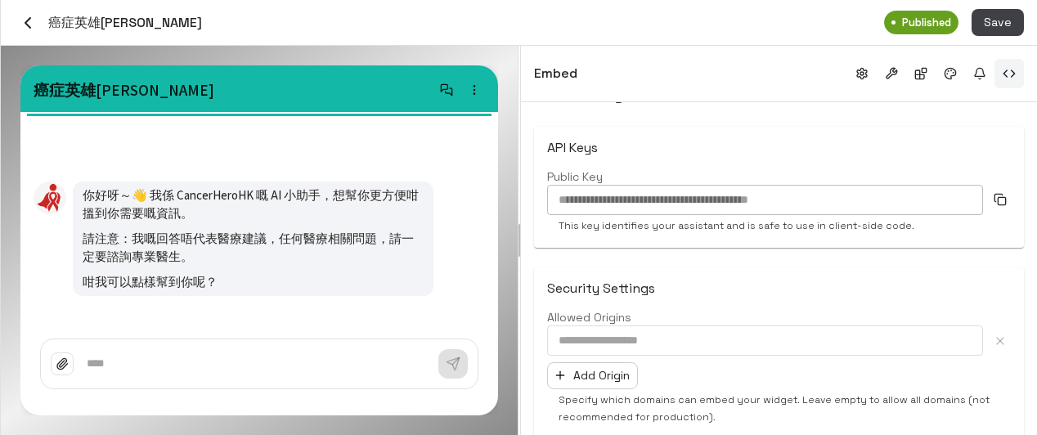
click at [1001, 73] on button "button" at bounding box center [1008, 73] width 29 height 29
click at [1006, 69] on button "button" at bounding box center [1008, 73] width 29 height 29
click at [1011, 70] on button "button" at bounding box center [1008, 73] width 29 height 29
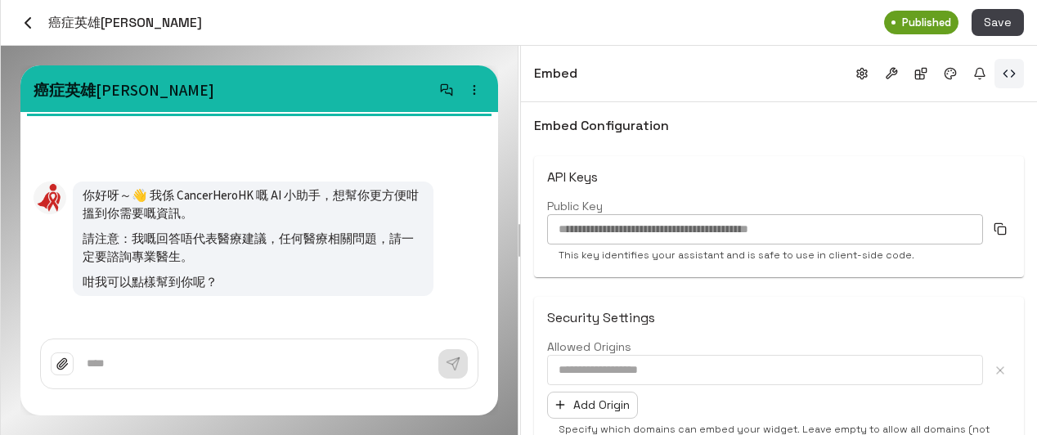
scroll to position [0, 0]
click at [979, 72] on button "button" at bounding box center [979, 73] width 29 height 29
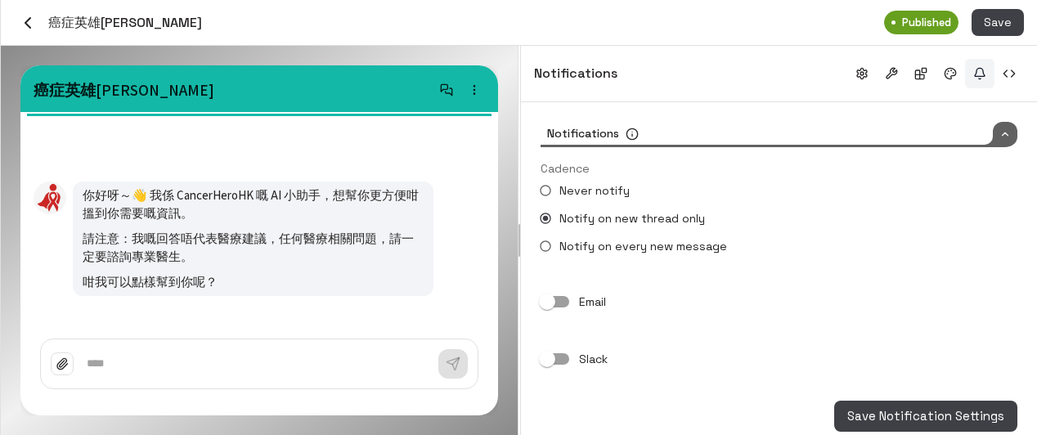
click at [29, 16] on icon "button" at bounding box center [28, 23] width 20 height 20
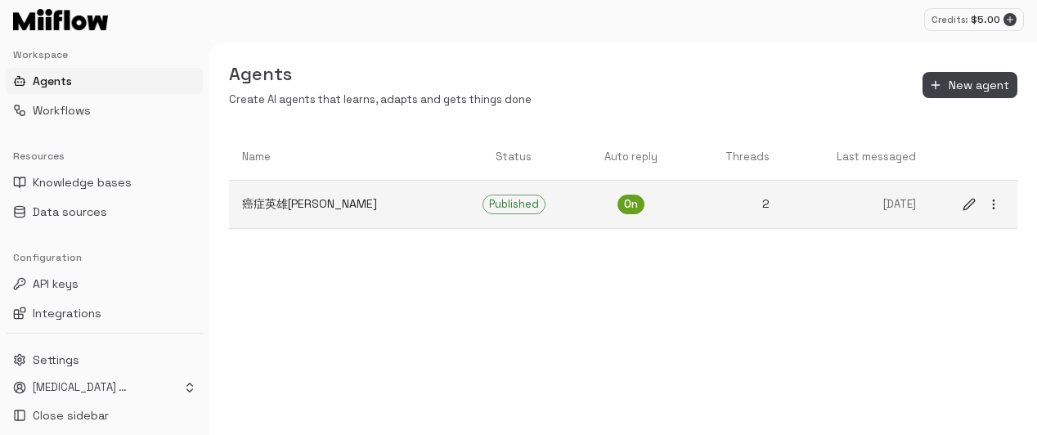
click at [352, 218] on link "癌症英雄小助手" at bounding box center [340, 203] width 223 height 43
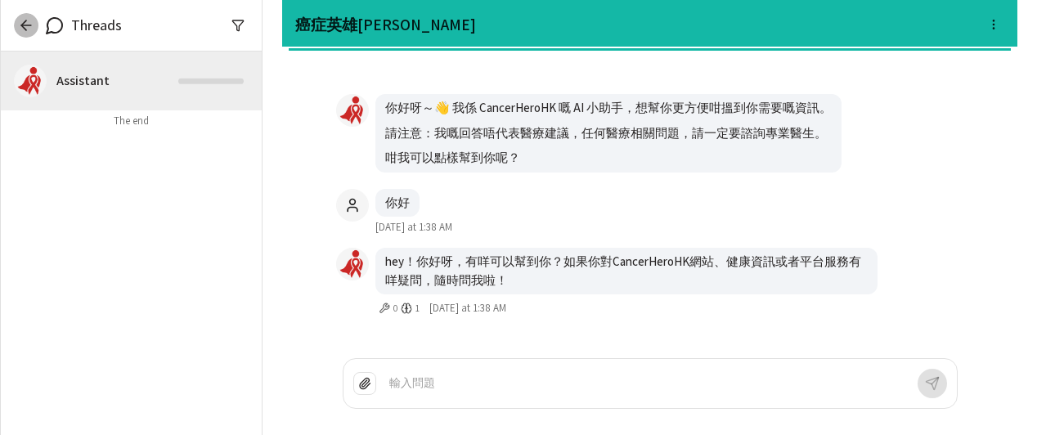
click at [25, 26] on icon "button" at bounding box center [26, 25] width 16 height 16
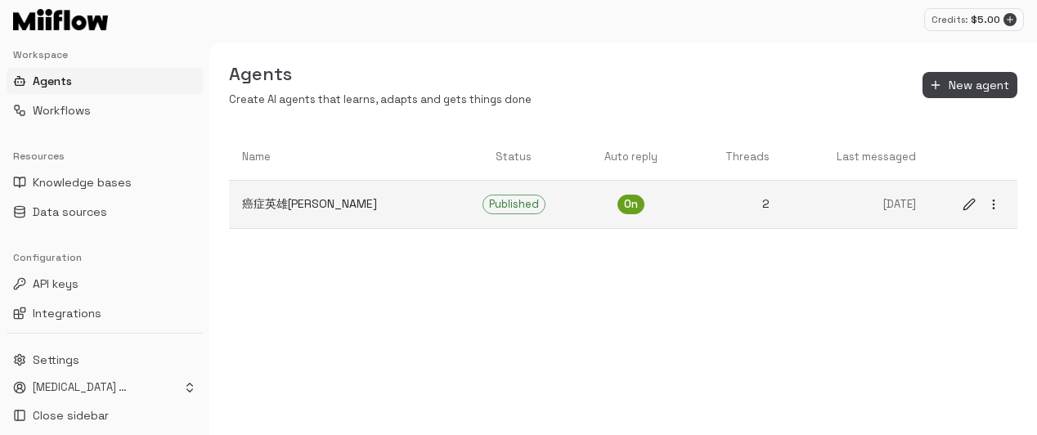
click at [366, 214] on link "癌症英雄小助手" at bounding box center [340, 203] width 223 height 43
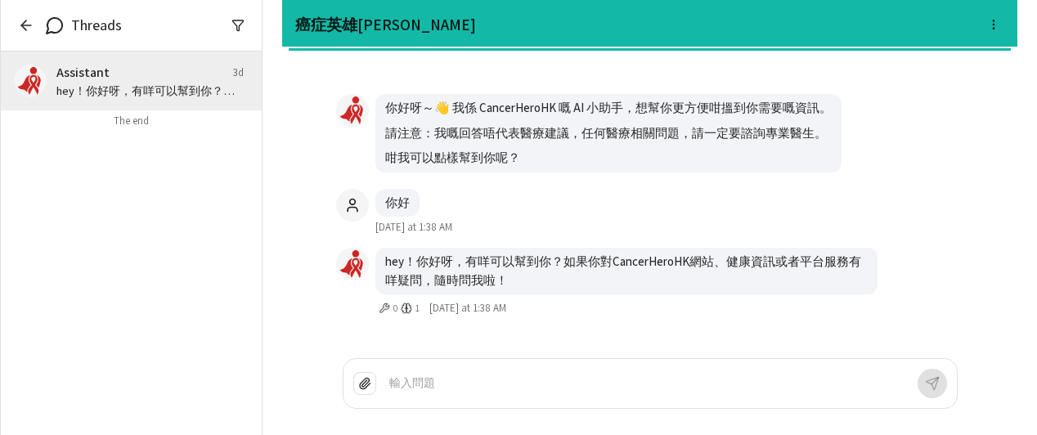
click at [25, 23] on icon "button" at bounding box center [26, 25] width 16 height 16
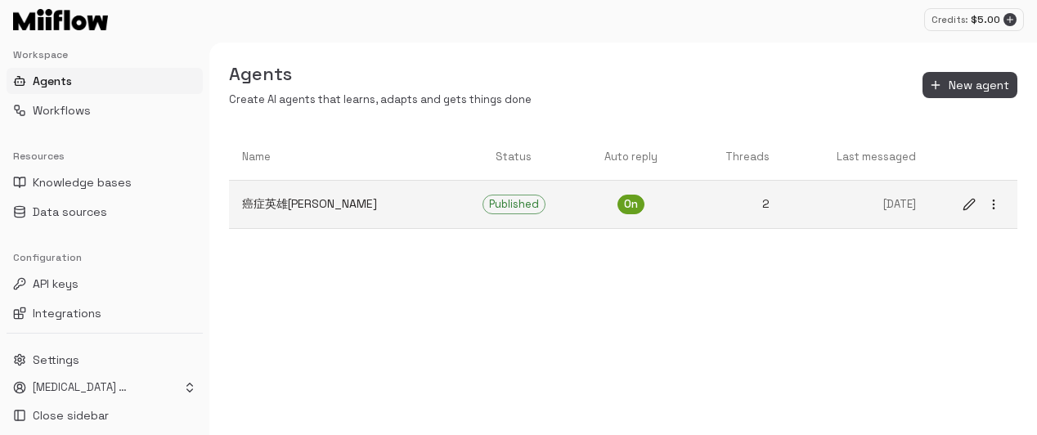
click at [972, 199] on icon "edit" at bounding box center [968, 204] width 11 height 11
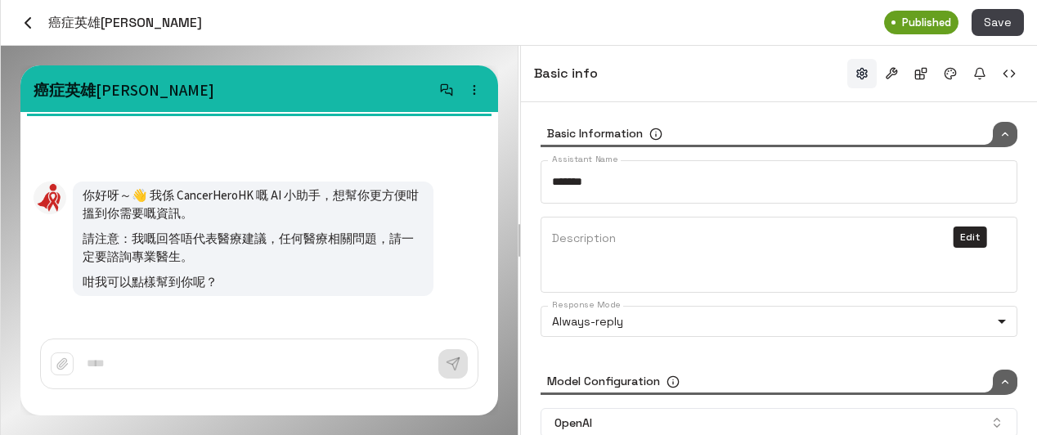
type input "*****"
click at [20, 15] on icon "button" at bounding box center [28, 23] width 20 height 20
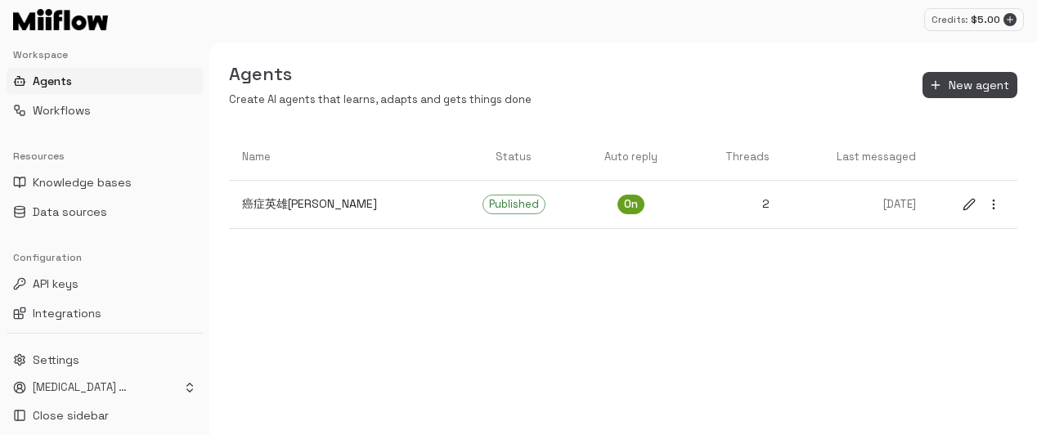
click at [81, 78] on button "Agents" at bounding box center [105, 81] width 196 height 26
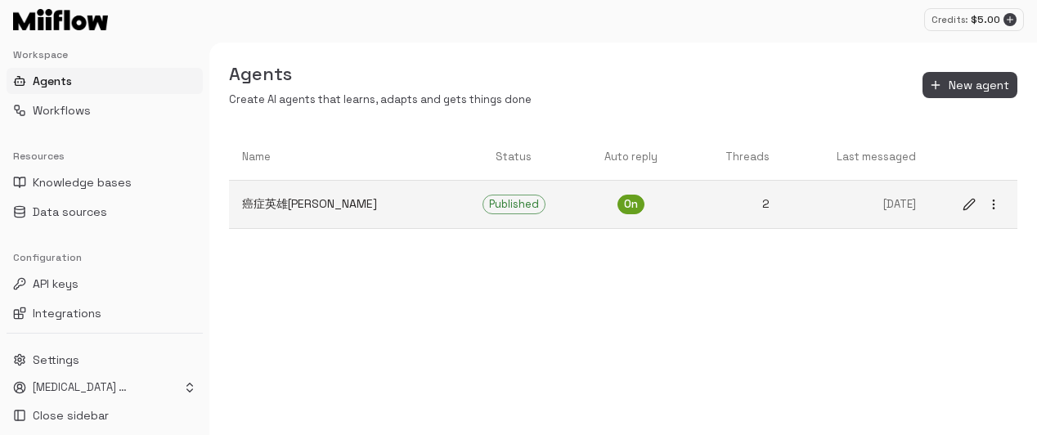
click at [347, 215] on link "癌症英雄小助手" at bounding box center [340, 203] width 223 height 43
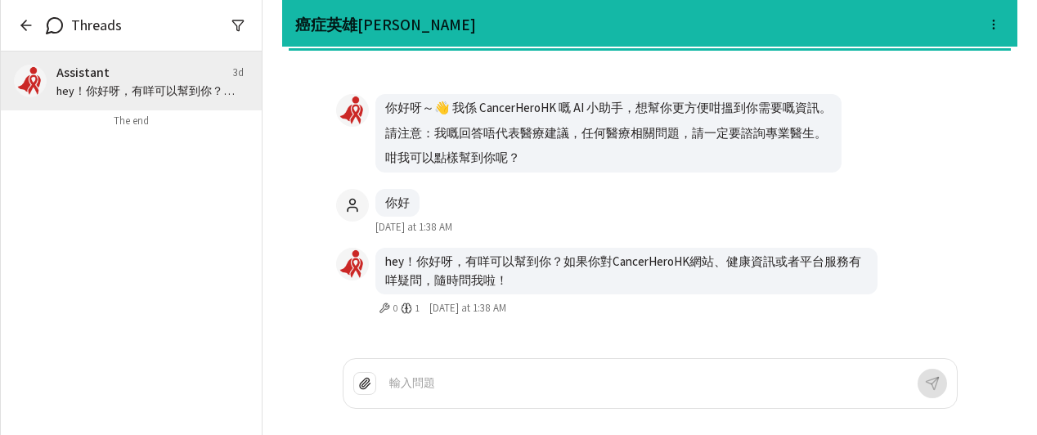
click at [589, 376] on p at bounding box center [646, 383] width 515 height 19
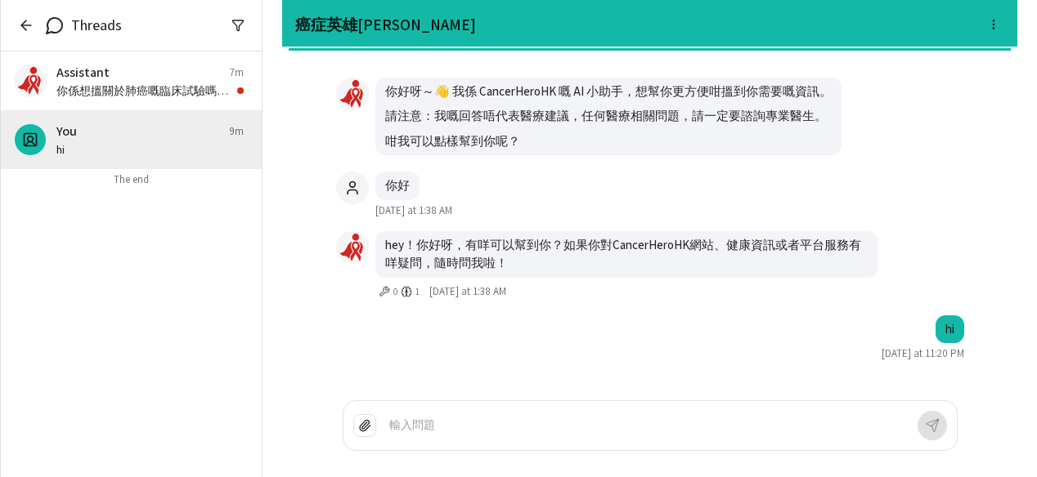
click at [22, 20] on icon "button" at bounding box center [26, 25] width 16 height 16
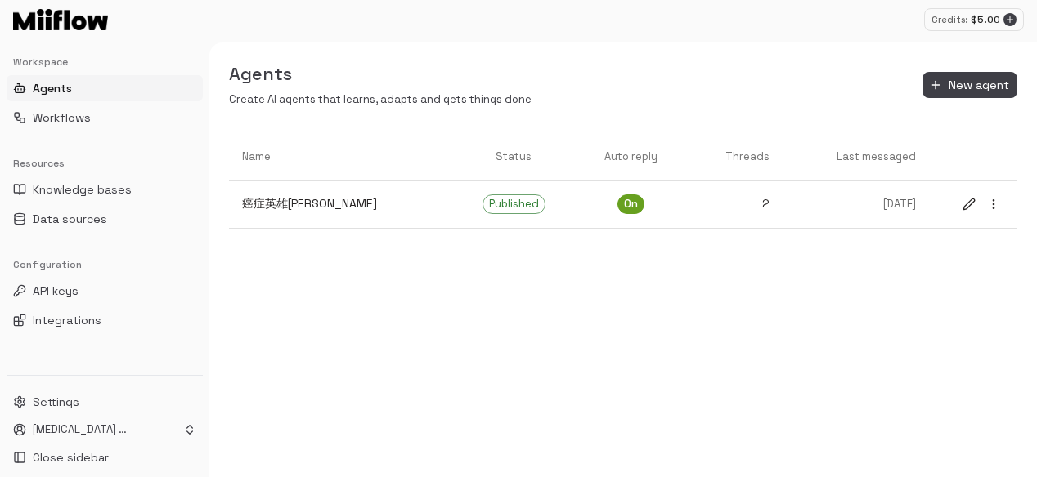
click at [74, 92] on button "Agents" at bounding box center [105, 88] width 196 height 26
click at [77, 115] on span "Workflows" at bounding box center [62, 118] width 58 height 16
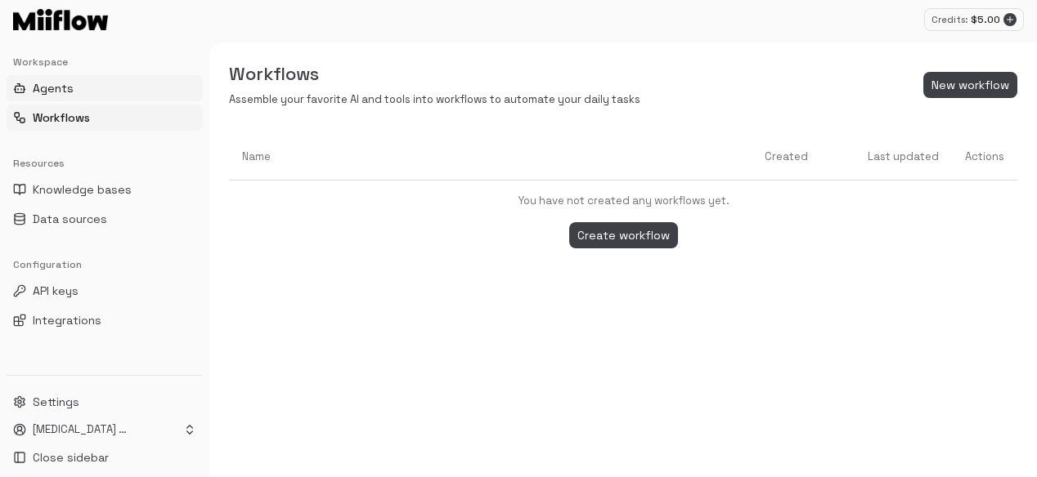
click at [83, 83] on button "Agents" at bounding box center [105, 88] width 196 height 26
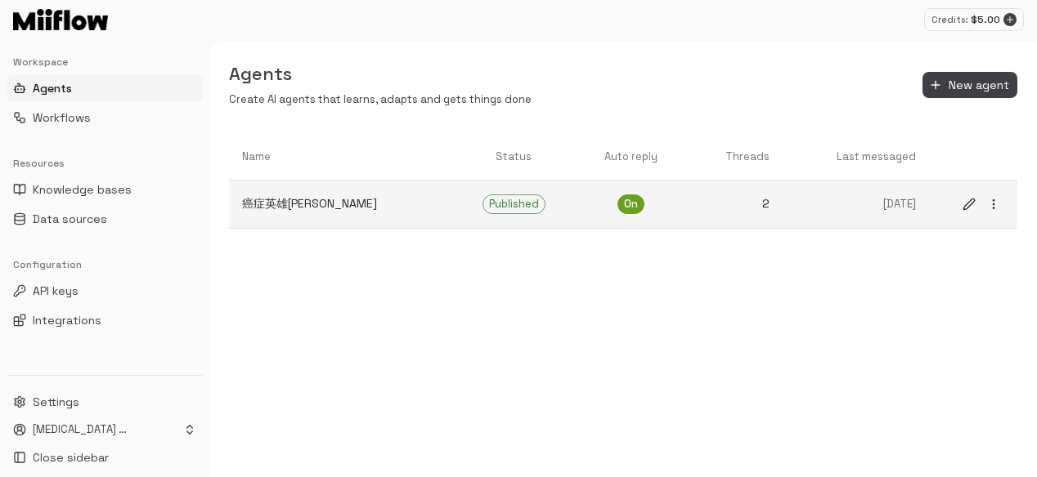
click at [361, 200] on p "癌症英雄小助手" at bounding box center [340, 203] width 197 height 17
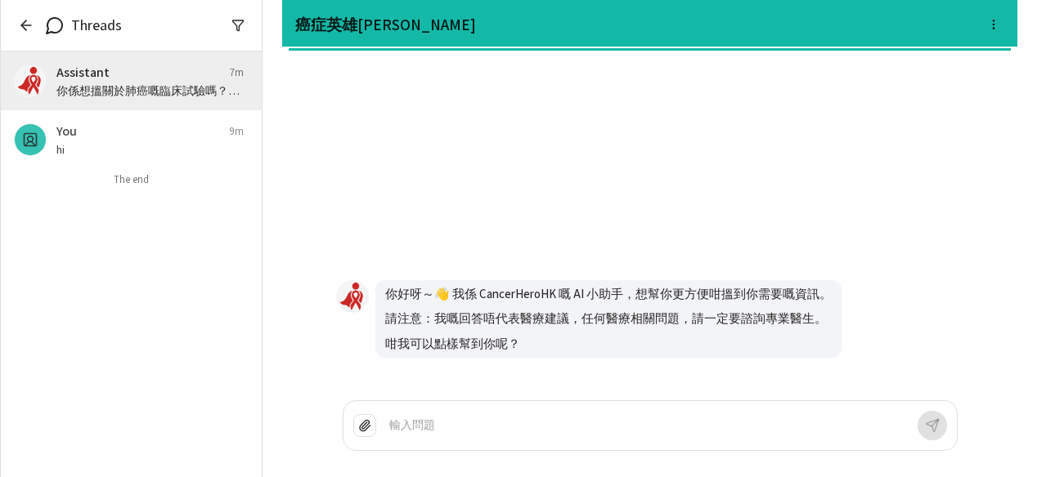
click at [361, 200] on div "你好呀～👋 我係 CancerHeroHK 嘅 AI 小助手，想幫你更方便咁搵到你需要嘅資訊。 請注意：我嘅回答唔代表醫療建議，任何醫療相關問題，請一定要諮詢…" at bounding box center [650, 226] width 654 height 324
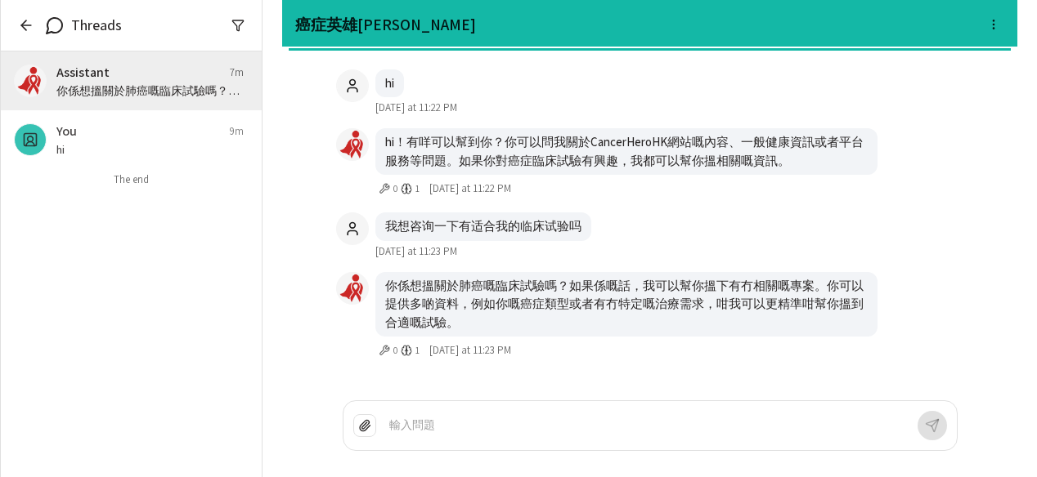
click at [153, 265] on div "Assistant 7m 你係想搵關於肺癌嘅臨床試驗嗎？如果係嘅話，我可以幫你搵下有冇相關嘅專案。你可以提供多啲資料，例如你嘅癌症類型或者有冇特定嘅治療需求，…" at bounding box center [131, 265] width 261 height 426
click at [119, 88] on p "你係想搵關於肺癌嘅臨床試驗嗎？如果係嘅話，我可以幫你搵下有冇相關嘅專案。你可以提供多啲資料，例如你嘅癌症類型或者有冇特定嘅治療需求，咁我可以更精準咁幫你搵到合…" at bounding box center [149, 91] width 187 height 16
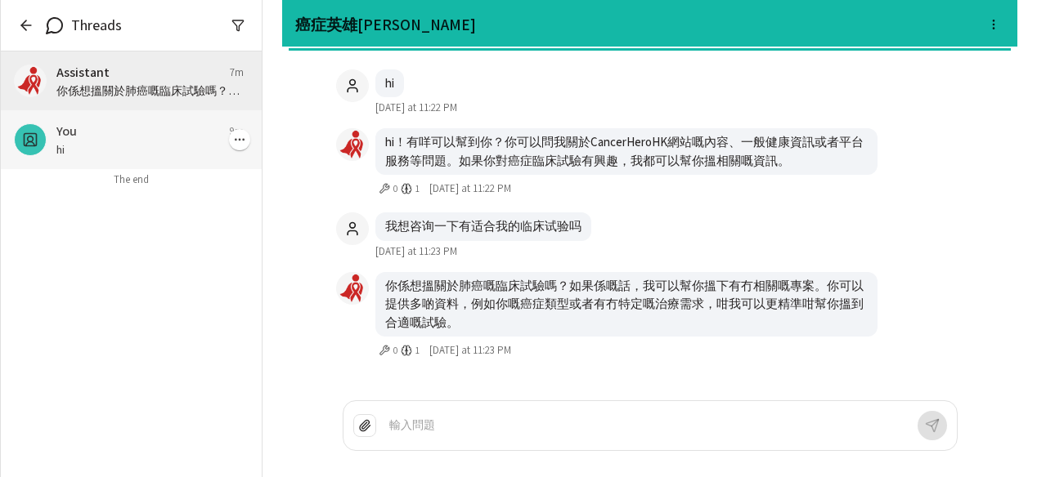
click at [122, 136] on div "You 9m" at bounding box center [149, 132] width 187 height 20
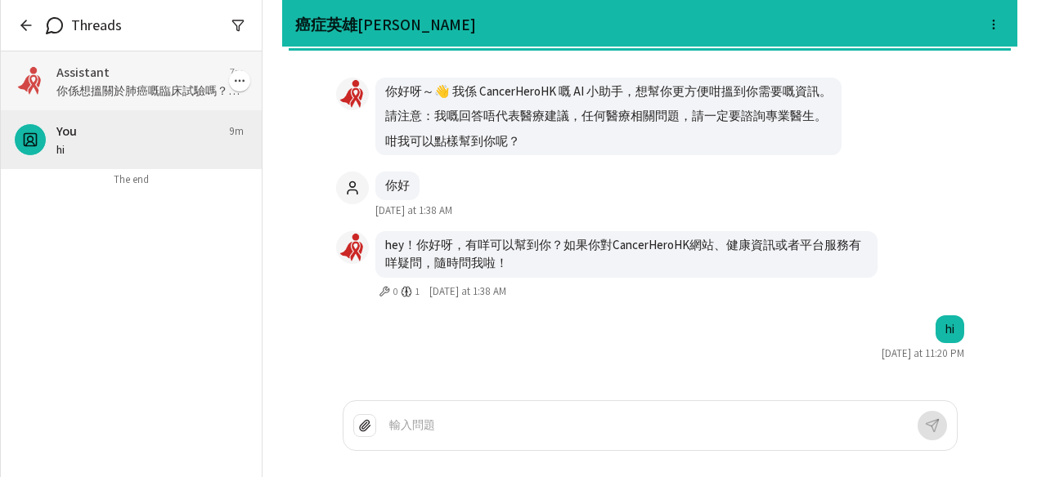
click at [134, 89] on p "你係想搵關於肺癌嘅臨床試驗嗎？如果係嘅話，我可以幫你搵下有冇相關嘅專案。你可以提供多啲資料，例如你嘅癌症類型或者有冇特定嘅治療需求，咁我可以更精準咁幫你搵到合…" at bounding box center [149, 91] width 187 height 16
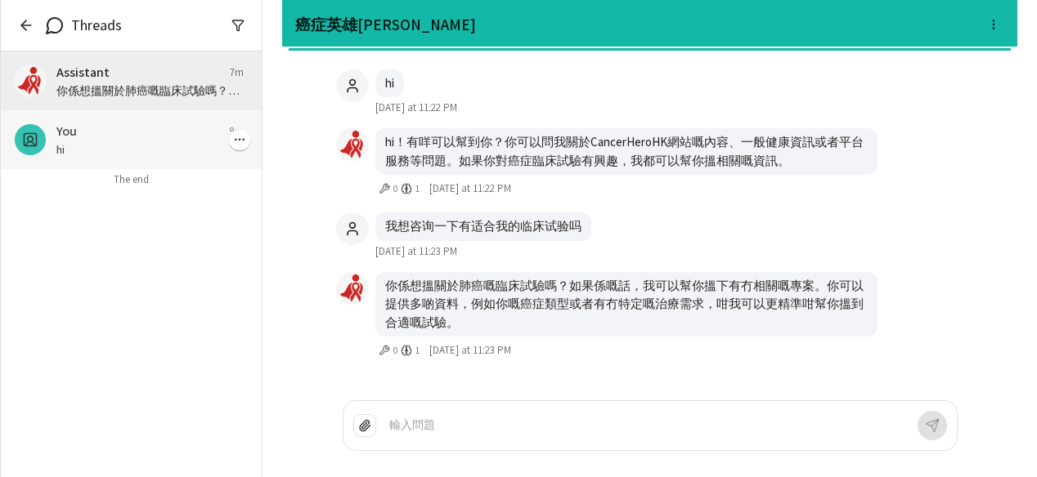
click at [132, 127] on div "You 9m" at bounding box center [149, 132] width 187 height 20
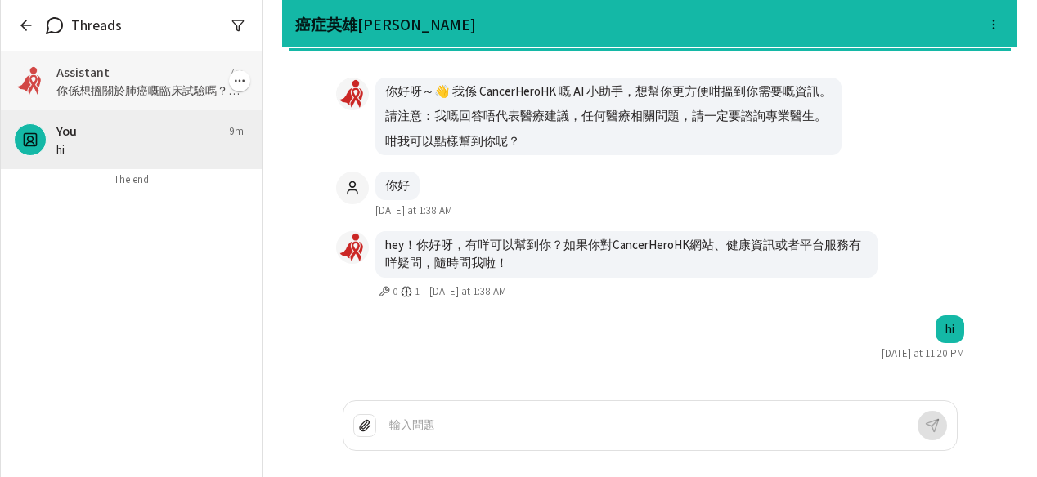
click at [148, 79] on div "Assistant 7m" at bounding box center [149, 73] width 187 height 20
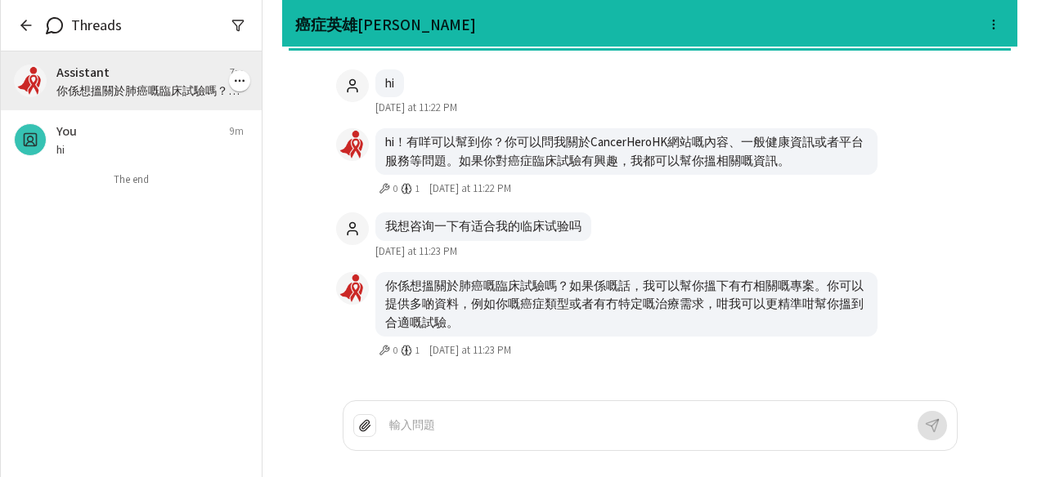
click at [157, 97] on p "你係想搵關於肺癌嘅臨床試驗嗎？如果係嘅話，我可以幫你搵下有冇相關嘅專案。你可以提供多啲資料，例如你嘅癌症類型或者有冇特定嘅治療需求，咁我可以更精準咁幫你搵到合…" at bounding box center [149, 91] width 187 height 16
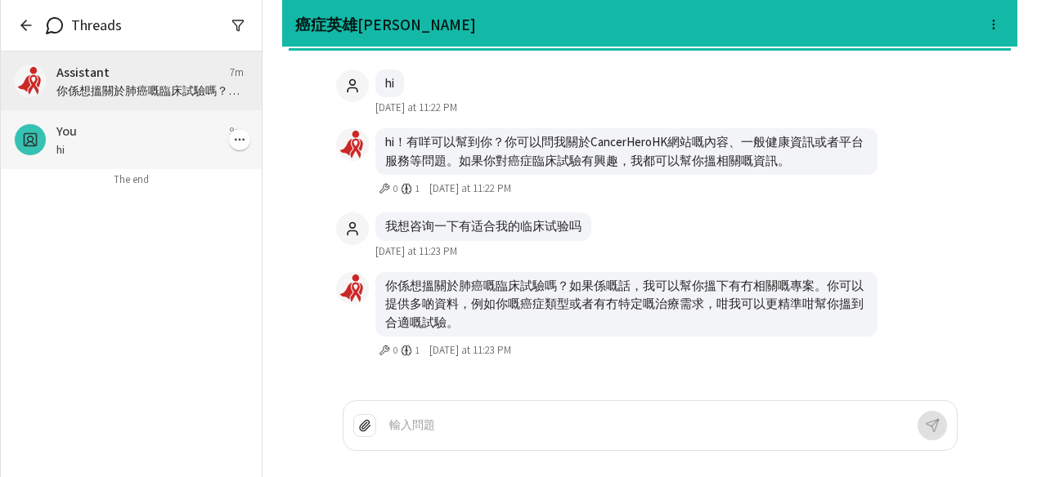
click at [157, 132] on div "You 9m" at bounding box center [149, 132] width 187 height 20
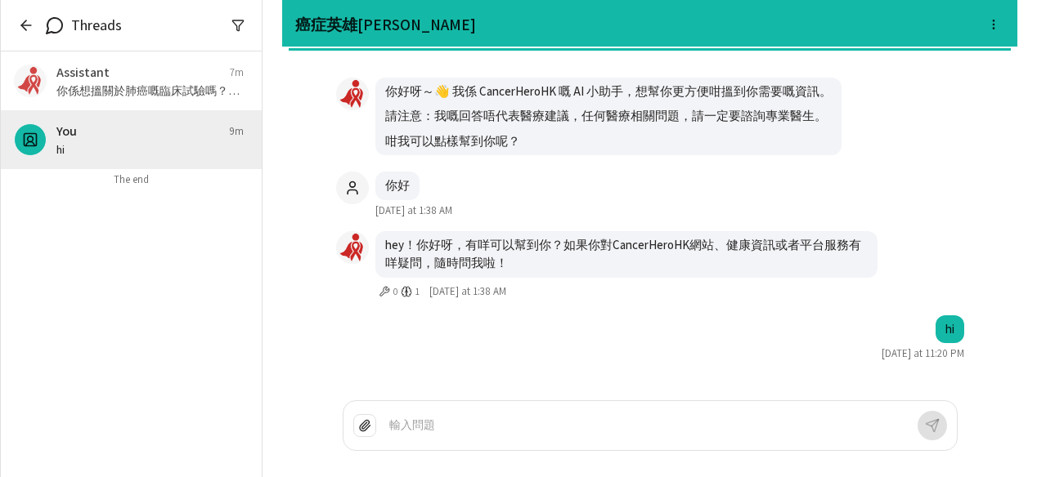
click at [27, 26] on icon "button" at bounding box center [26, 25] width 16 height 16
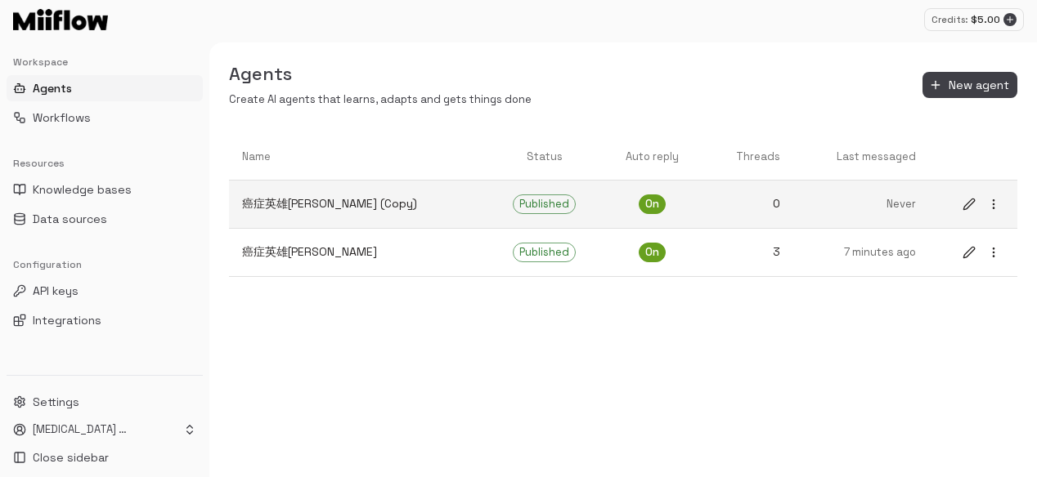
click at [401, 204] on p "癌症英雄小助手 (Copy)" at bounding box center [358, 203] width 232 height 17
